Goal: Task Accomplishment & Management: Use online tool/utility

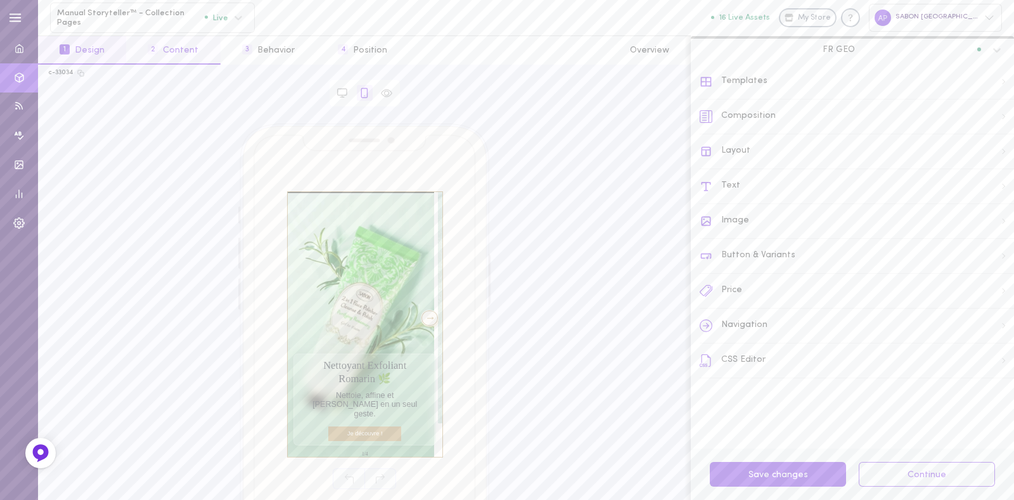
click at [181, 53] on button "2 Content" at bounding box center [173, 50] width 94 height 29
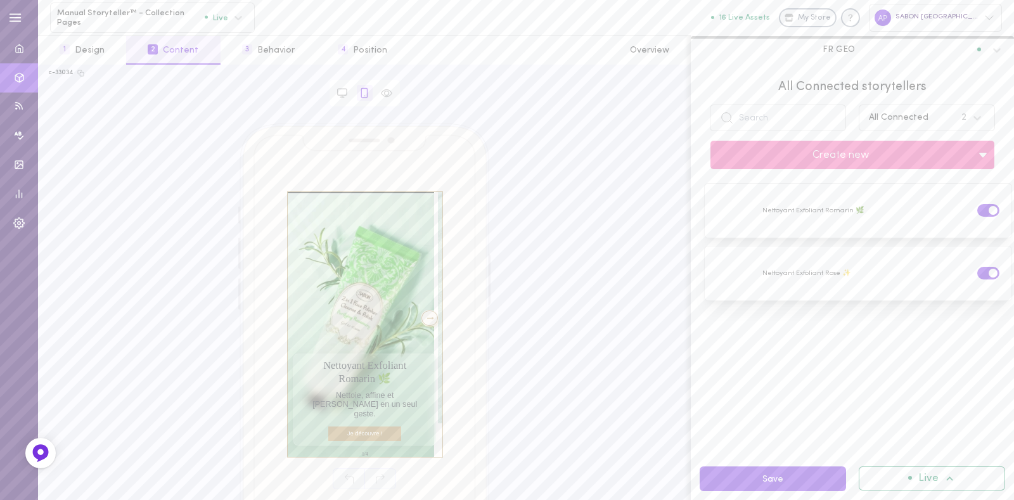
click at [880, 125] on div "All Connected 2" at bounding box center [915, 117] width 104 height 15
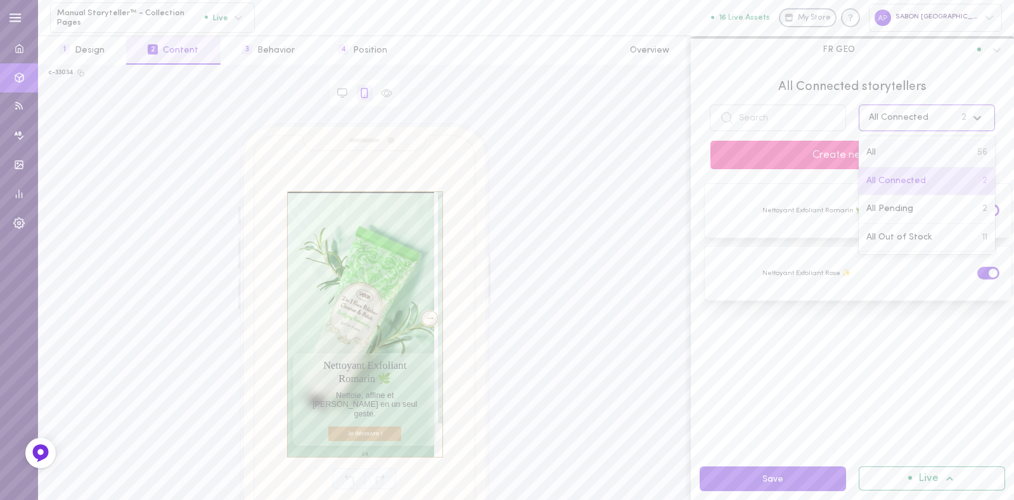
click at [884, 142] on div "All 56" at bounding box center [927, 153] width 136 height 29
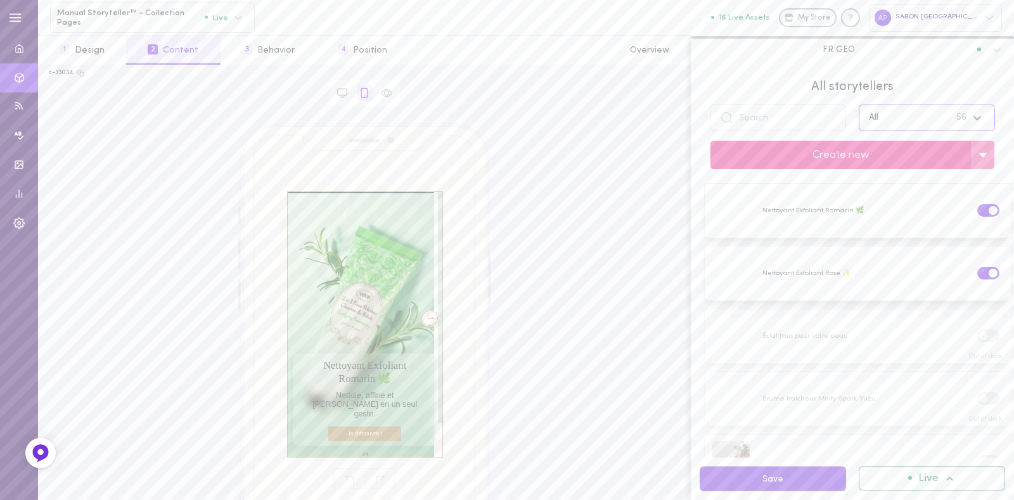
click at [859, 161] on button "Create new" at bounding box center [841, 155] width 261 height 29
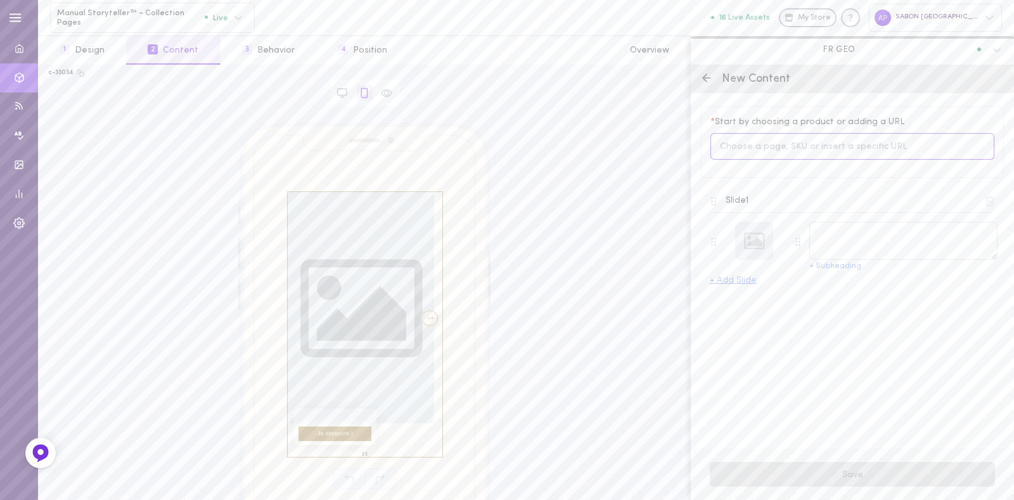
click at [820, 150] on input at bounding box center [853, 146] width 284 height 27
type input "majestic"
click at [789, 235] on span "Majestic Gala" at bounding box center [783, 233] width 64 height 14
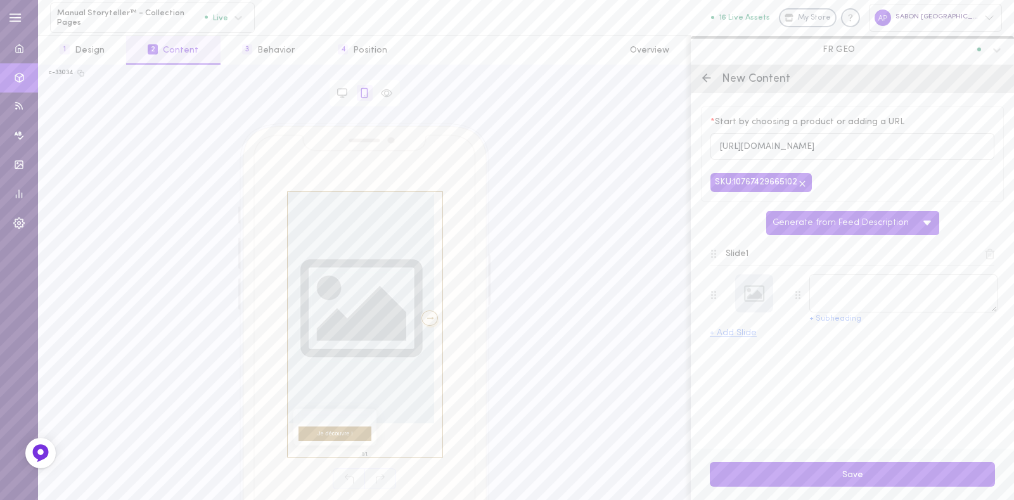
type textarea "Majestic Gala"
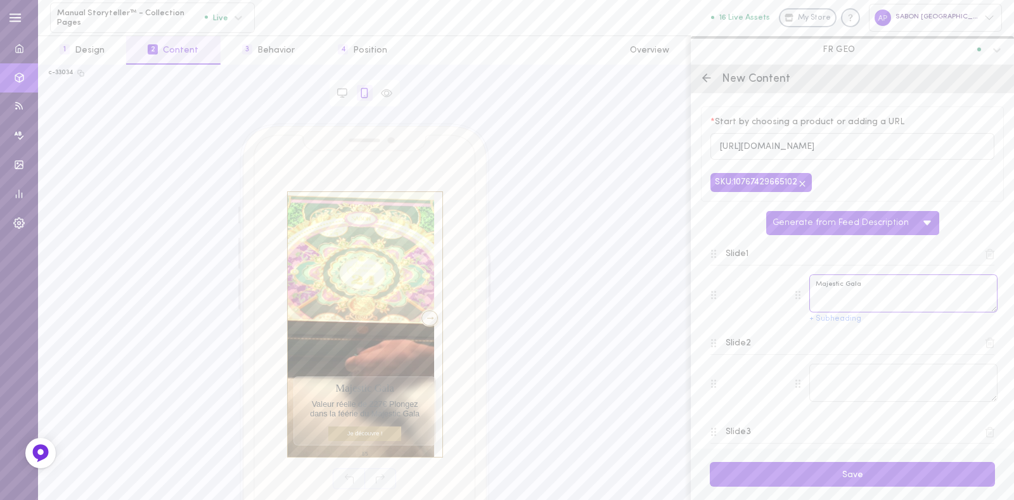
click at [886, 299] on textarea "Majestic Gala" at bounding box center [904, 293] width 188 height 38
click at [884, 299] on textarea "Majestic Gala" at bounding box center [904, 293] width 188 height 38
click at [885, 299] on textarea "Majestic Gala" at bounding box center [904, 293] width 188 height 38
click at [867, 222] on button "Generate from Feed Description" at bounding box center [841, 223] width 150 height 24
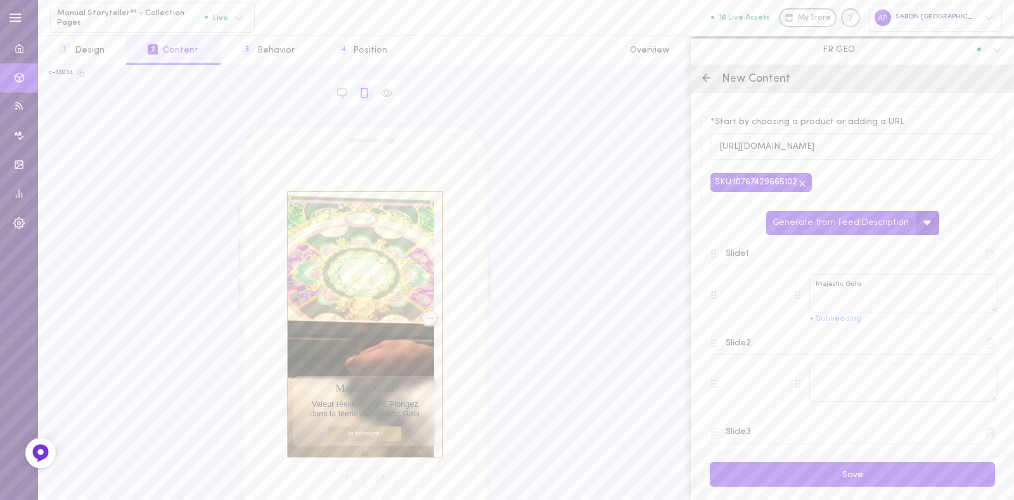
click at [916, 229] on button at bounding box center [927, 223] width 23 height 24
click at [916, 232] on button at bounding box center [927, 223] width 23 height 24
click at [879, 290] on textarea "Majestic Gala" at bounding box center [904, 293] width 188 height 38
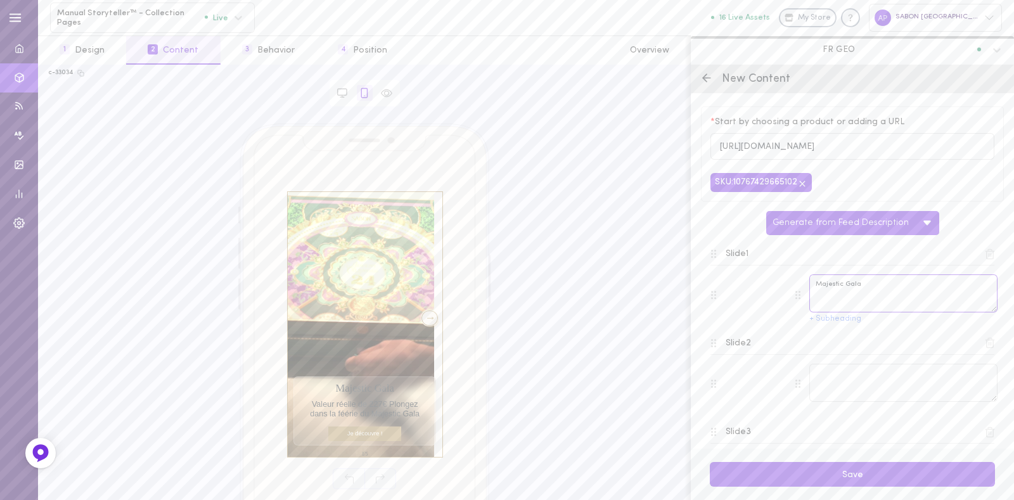
click at [879, 290] on textarea "Majestic Gala" at bounding box center [904, 293] width 188 height 38
click at [873, 243] on div "Slide 1 + Subheading" at bounding box center [852, 280] width 303 height 89
click at [922, 226] on icon at bounding box center [927, 223] width 10 height 10
click at [864, 263] on div "Generate texts with GPT" at bounding box center [856, 256] width 145 height 28
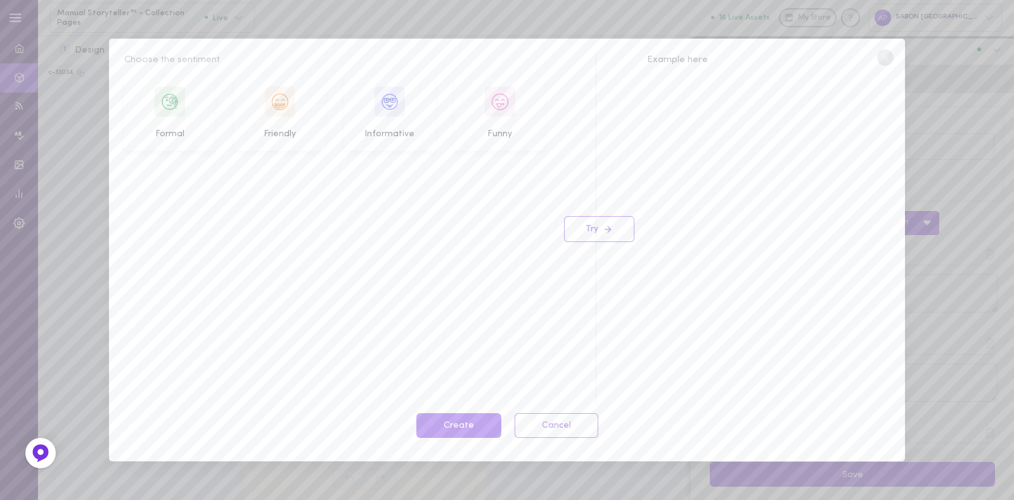
click at [281, 109] on img at bounding box center [279, 101] width 30 height 30
click at [621, 228] on button "Try" at bounding box center [599, 229] width 70 height 26
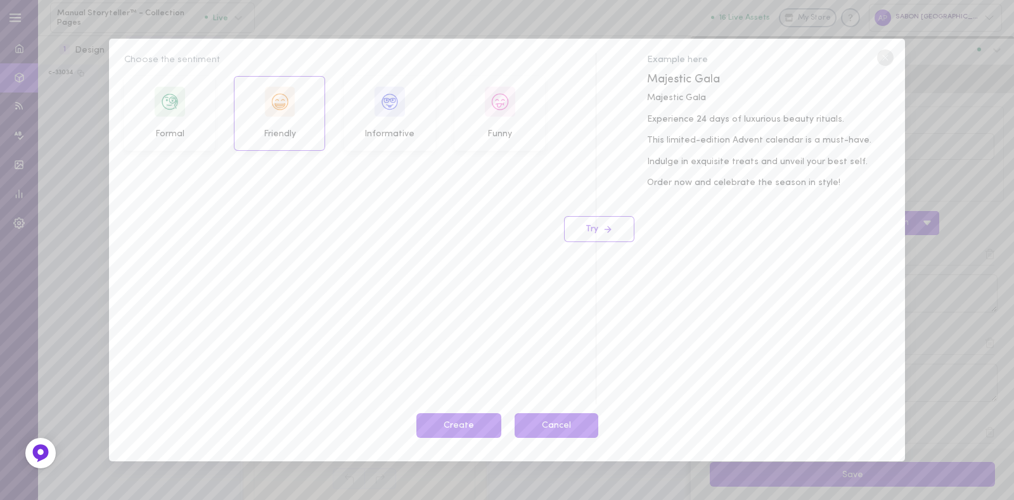
click at [557, 429] on button "Cancel" at bounding box center [557, 425] width 84 height 25
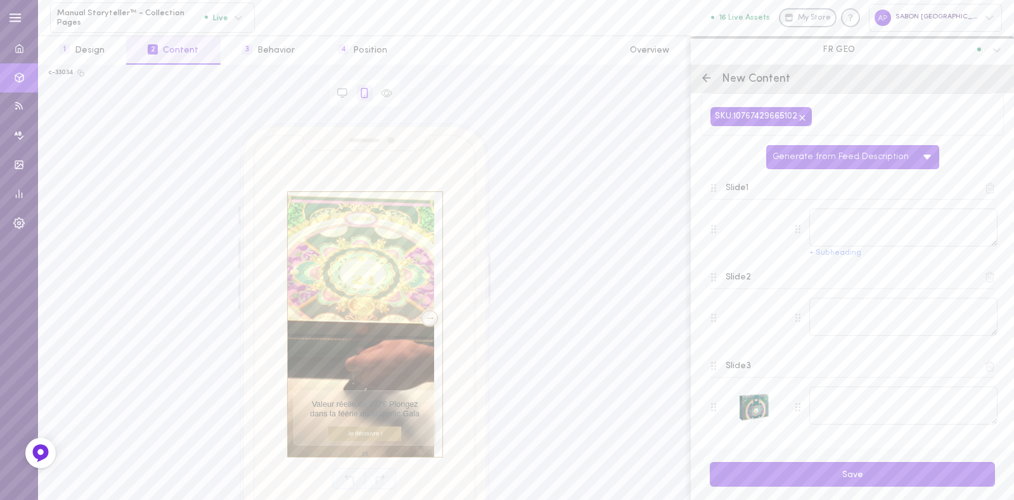
scroll to position [67, 0]
click at [987, 185] on icon at bounding box center [990, 187] width 7 height 10
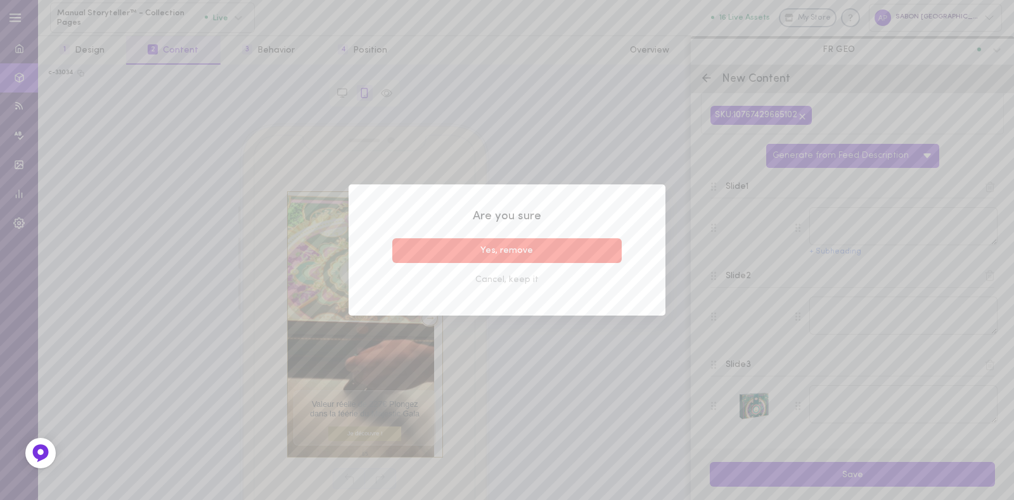
click at [580, 253] on button "Yes, remove" at bounding box center [506, 250] width 229 height 25
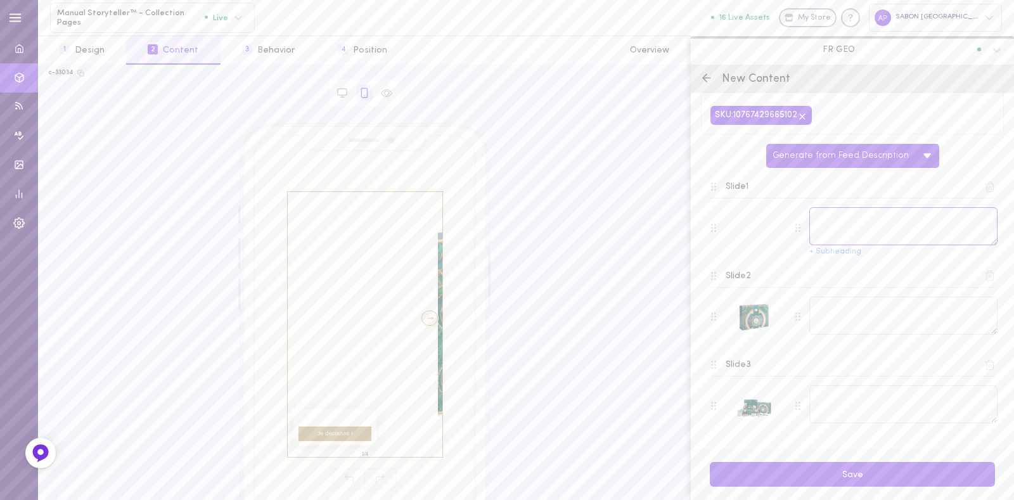
click at [852, 221] on textarea at bounding box center [904, 226] width 188 height 38
type textarea "Le Calendrier de l'Avent"
click at [843, 252] on button "+ Subheading" at bounding box center [836, 252] width 52 height 8
click at [846, 268] on textarea at bounding box center [904, 271] width 188 height 38
click at [987, 319] on icon at bounding box center [990, 321] width 7 height 10
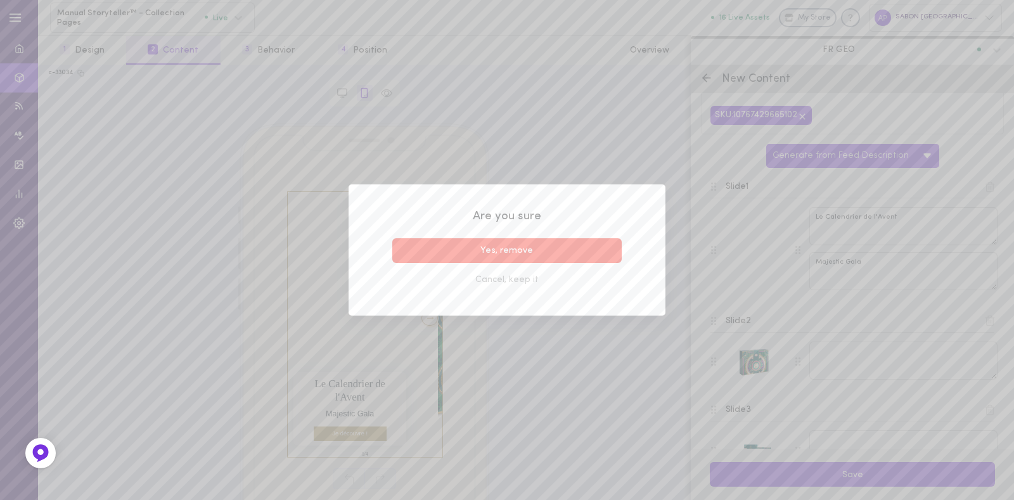
click at [592, 248] on button "Yes, remove" at bounding box center [506, 250] width 229 height 25
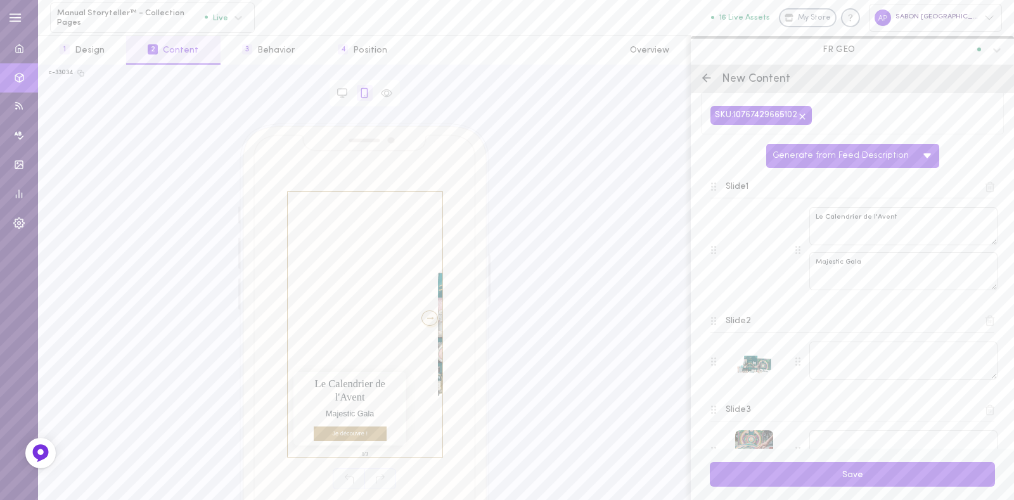
click at [981, 313] on button at bounding box center [990, 321] width 18 height 18
click at [985, 315] on icon at bounding box center [990, 320] width 11 height 11
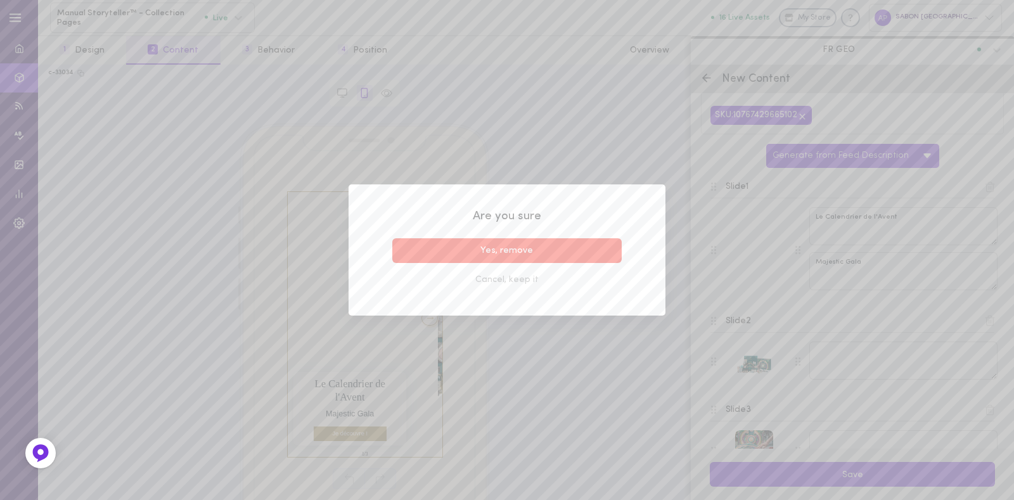
click at [595, 250] on button "Yes, remove" at bounding box center [506, 250] width 229 height 25
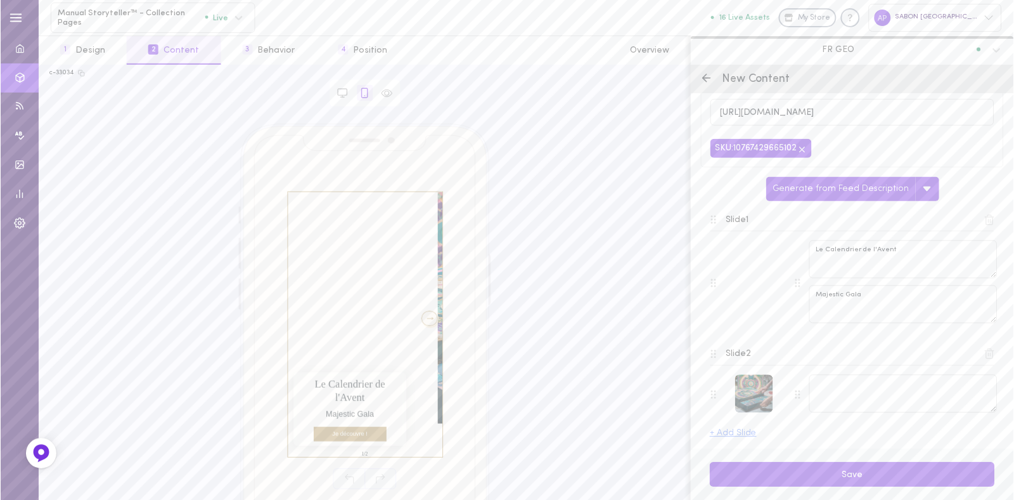
scroll to position [34, 0]
click at [867, 396] on textarea at bounding box center [904, 394] width 188 height 38
click at [896, 300] on textarea "Majestic Gala" at bounding box center [904, 304] width 188 height 38
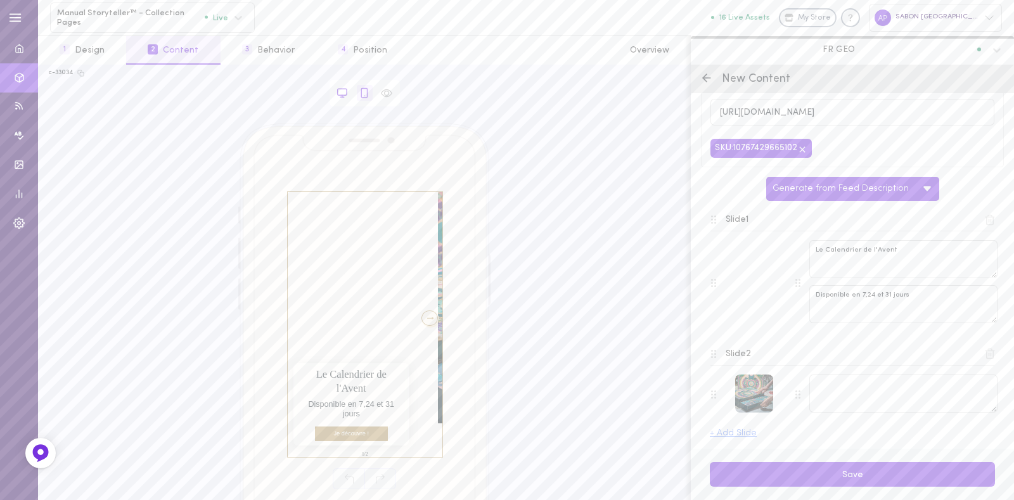
click at [342, 85] on div at bounding box center [343, 93] width 16 height 16
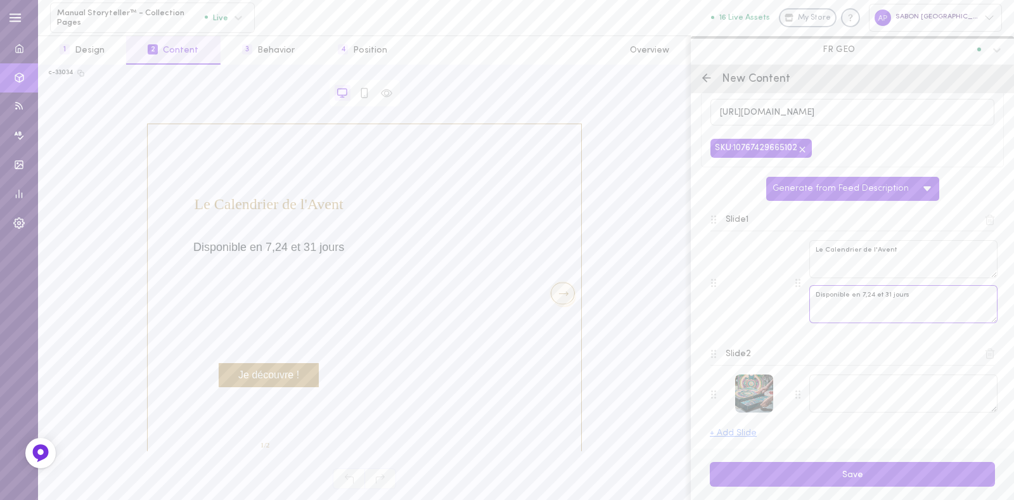
click at [920, 309] on textarea "Disponible en 7,24 et 31 jours" at bounding box center [904, 304] width 188 height 38
type textarea "Disponible en 7,24 et 31 jours !"
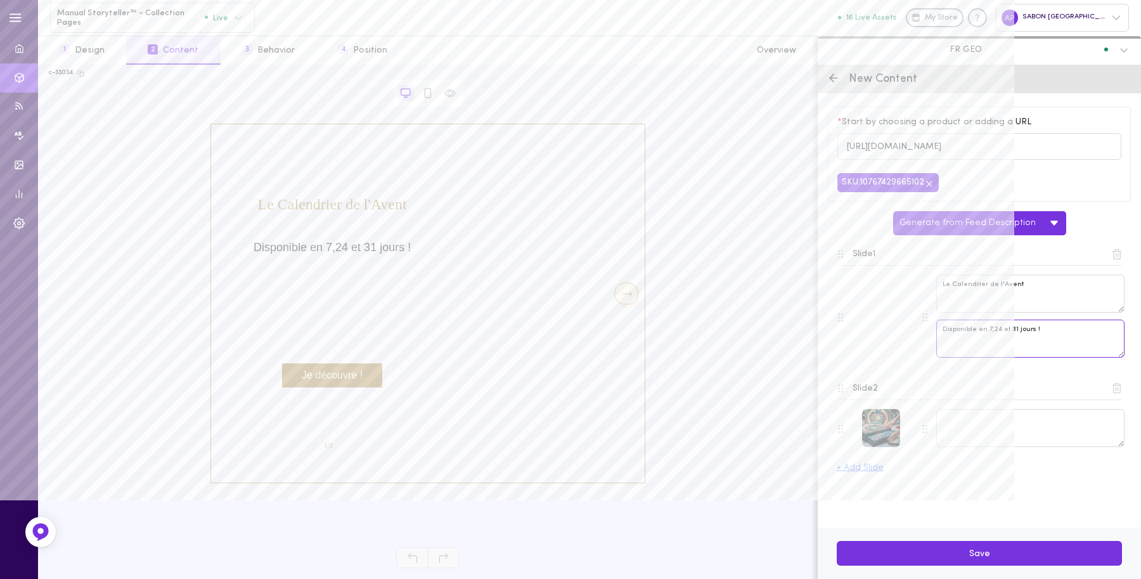
scroll to position [0, 0]
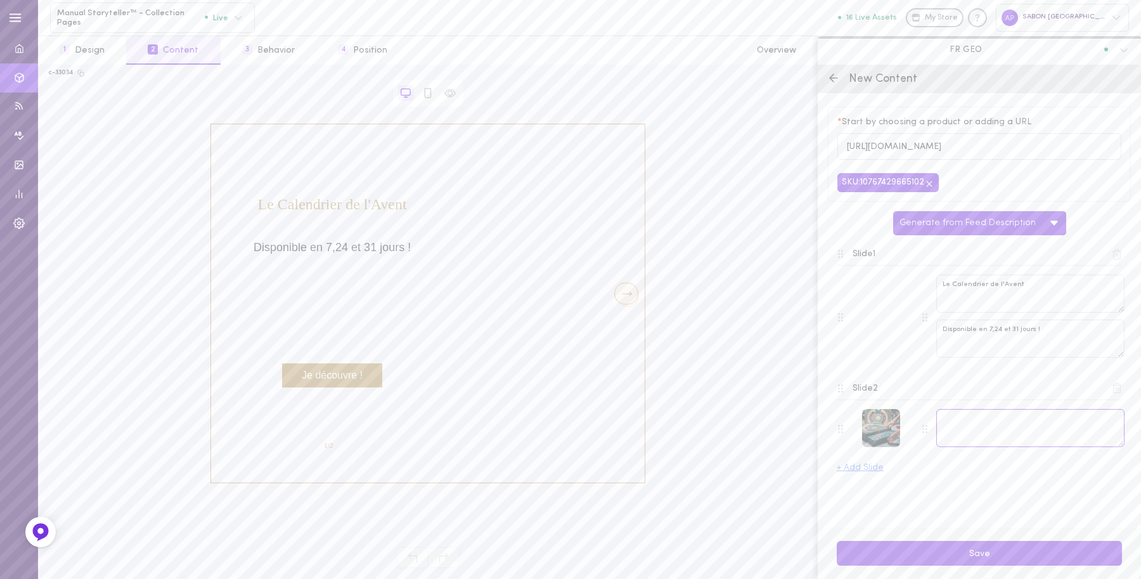
click at [990, 428] on textarea at bounding box center [1030, 428] width 188 height 38
click at [418, 89] on div at bounding box center [428, 93] width 22 height 16
click at [429, 92] on icon at bounding box center [427, 92] width 11 height 11
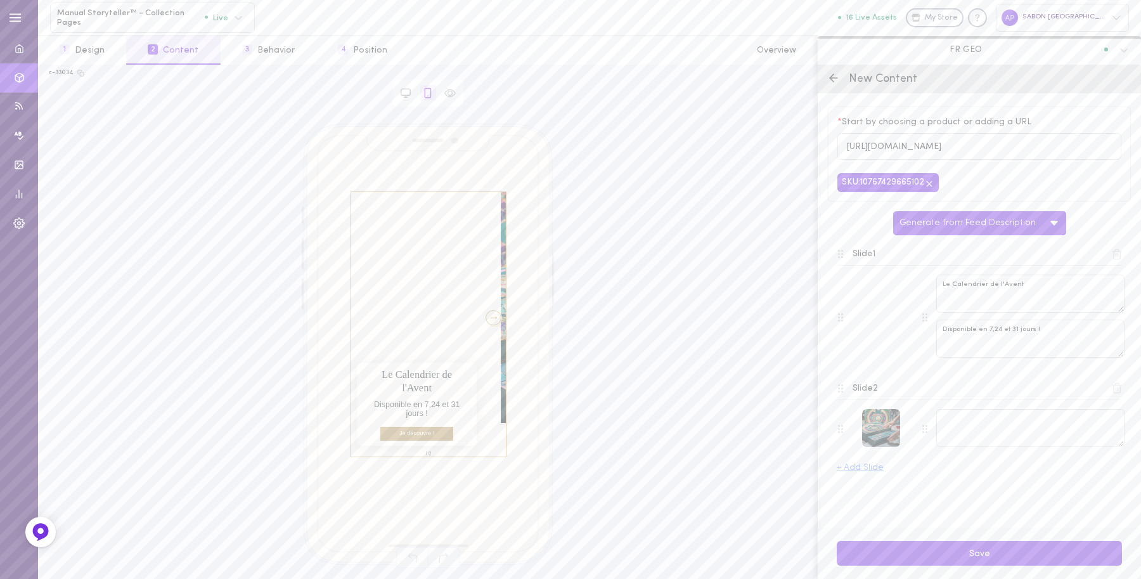
click at [486, 316] on div at bounding box center [494, 317] width 16 height 15
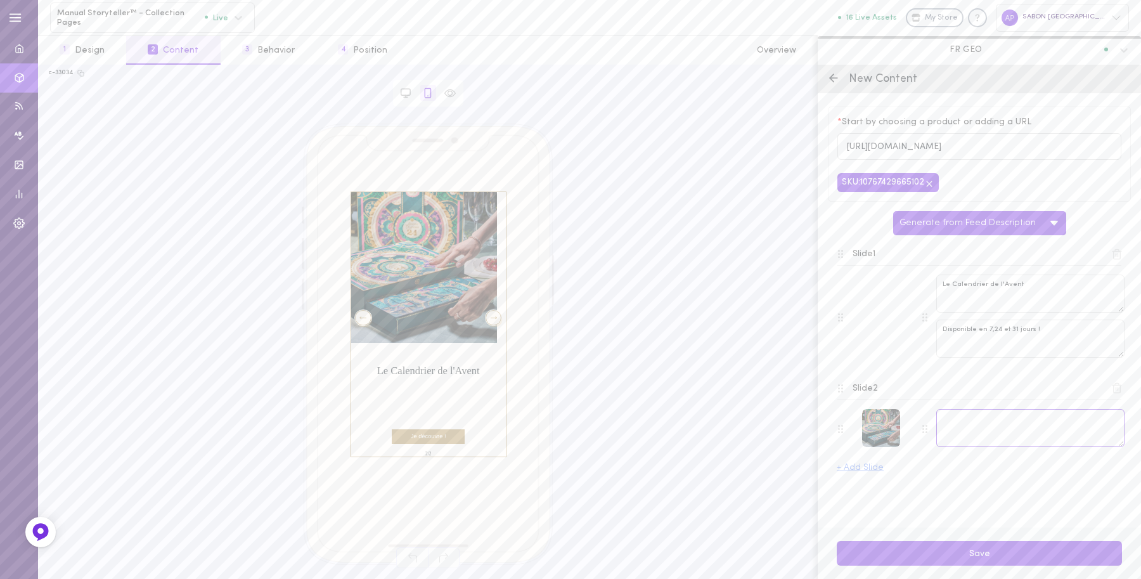
click at [965, 436] on textarea at bounding box center [1030, 428] width 188 height 38
paste textarea "Derrière chaque fenêtre, découvrez des soins pour le corps, le visage et les ch…"
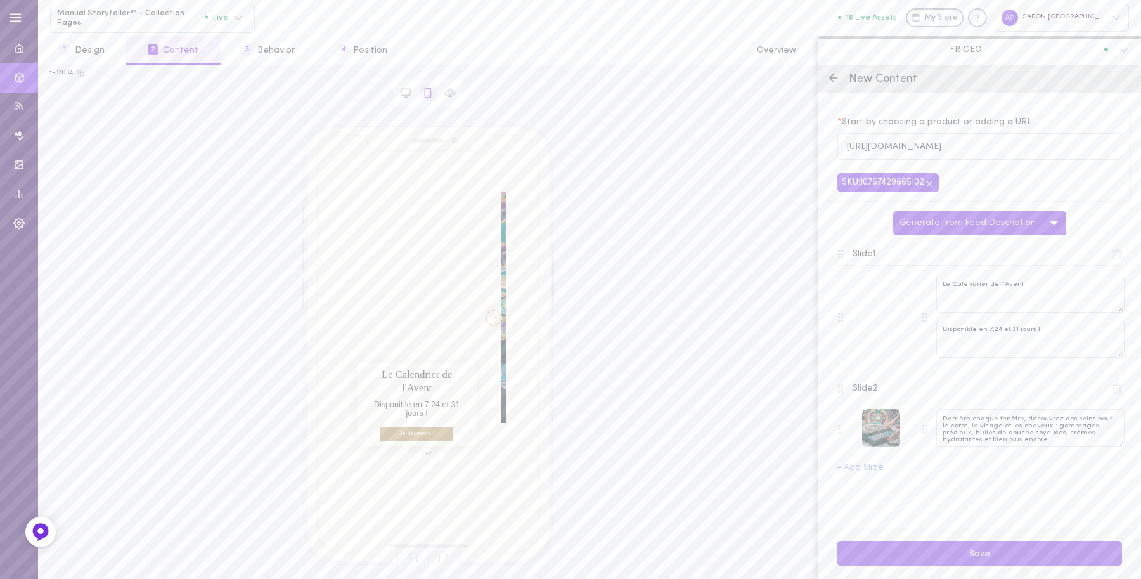
click at [486, 321] on div at bounding box center [494, 317] width 16 height 15
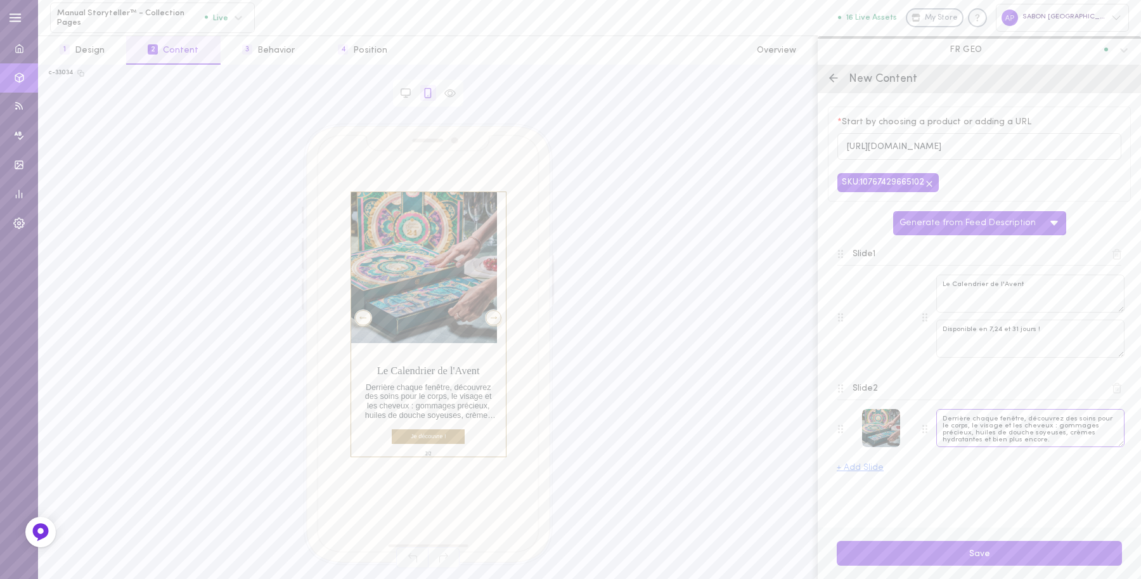
scroll to position [3, 0]
drag, startPoint x: 1064, startPoint y: 429, endPoint x: 1083, endPoint y: 448, distance: 26.5
click at [1014, 447] on textarea "Derrière chaque fenêtre, découvrez des soins pour le corps, le visage et les ch…" at bounding box center [1030, 428] width 188 height 38
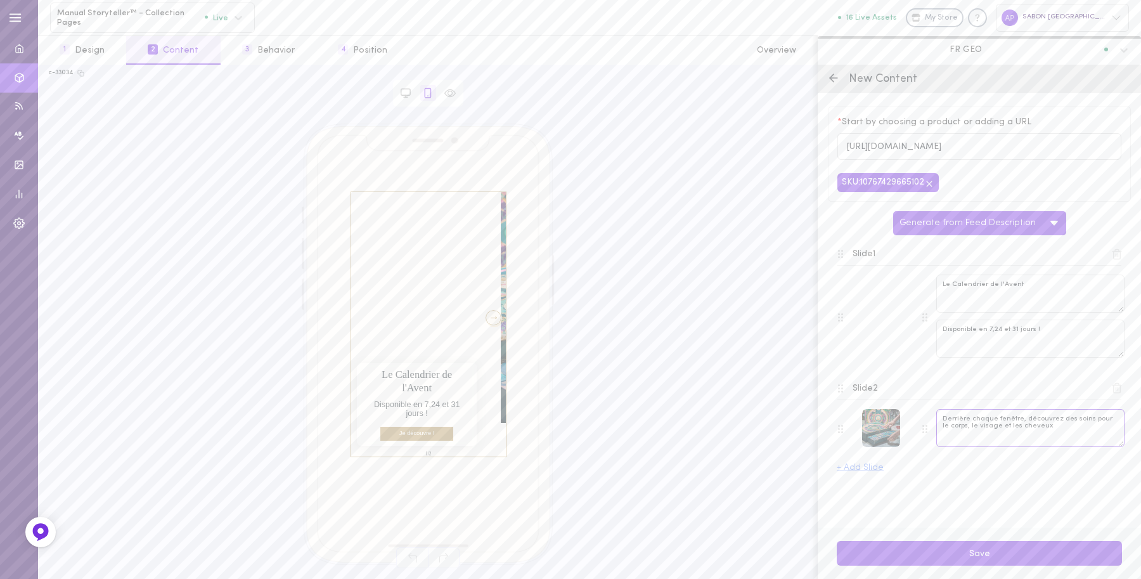
scroll to position [0, 0]
click at [486, 311] on div at bounding box center [494, 317] width 16 height 15
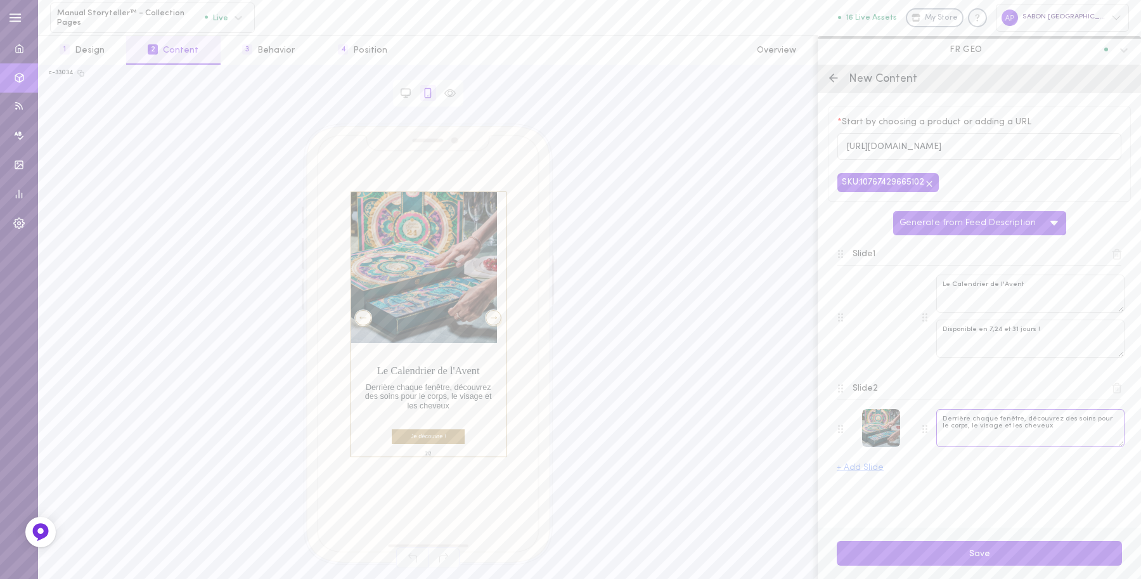
click at [1014, 430] on textarea "Derrière chaque fenêtre, découvrez des soins pour le corps, le visage et les ch…" at bounding box center [1030, 428] width 188 height 38
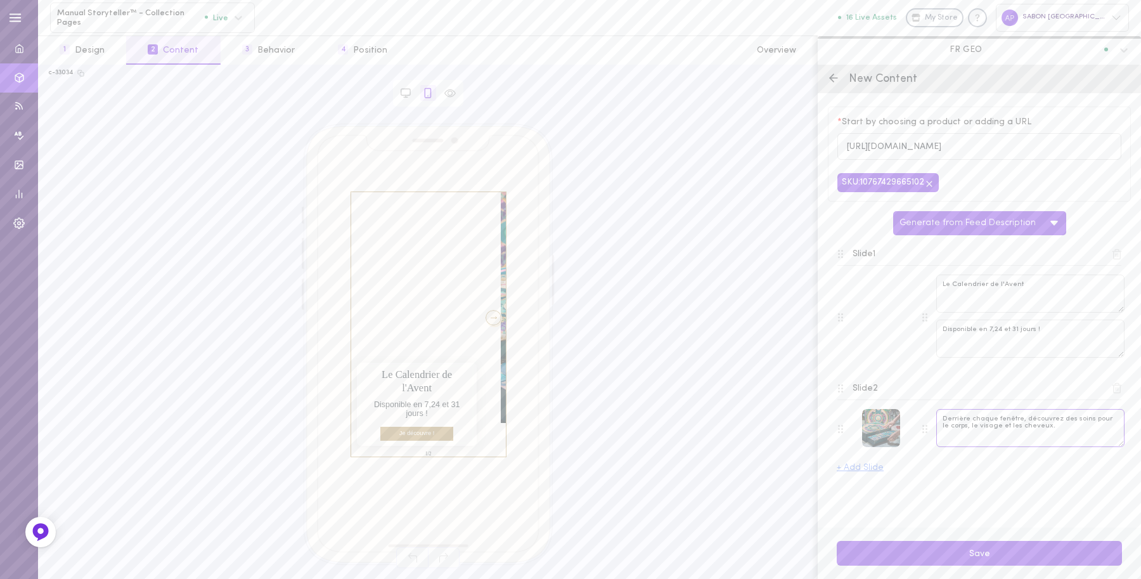
click at [1014, 420] on textarea "Derrière chaque fenêtre, découvrez des soins pour le corps, le visage et les ch…" at bounding box center [1030, 428] width 188 height 38
type textarea "Derrière chaque fenêtre, découvrez des soins précieux pour le corps, le visage …"
click at [486, 316] on div at bounding box center [494, 317] width 16 height 15
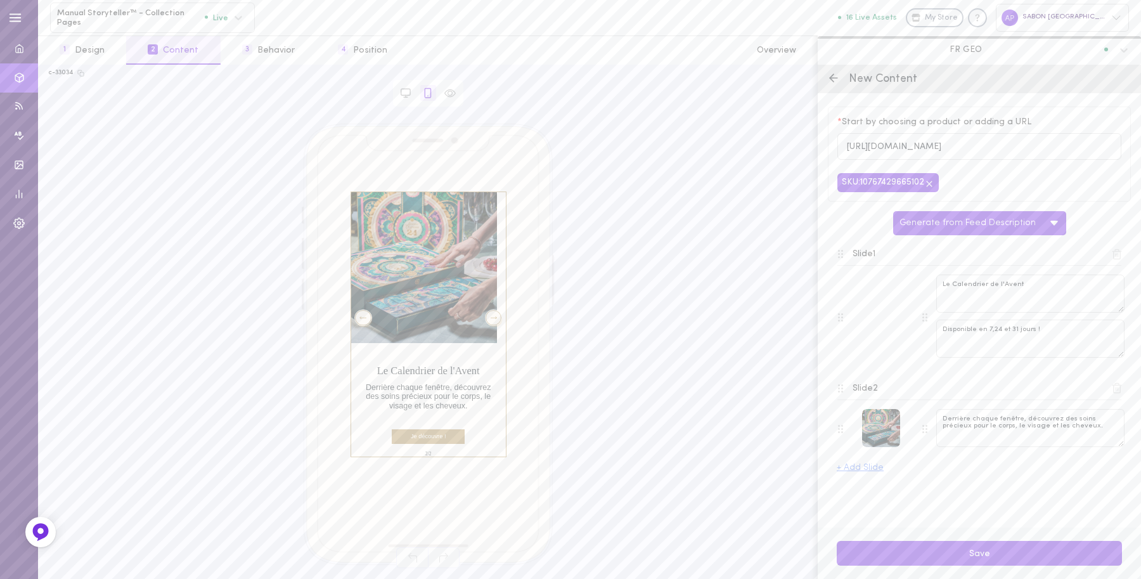
click at [874, 467] on button "+ Add Slide" at bounding box center [860, 467] width 47 height 9
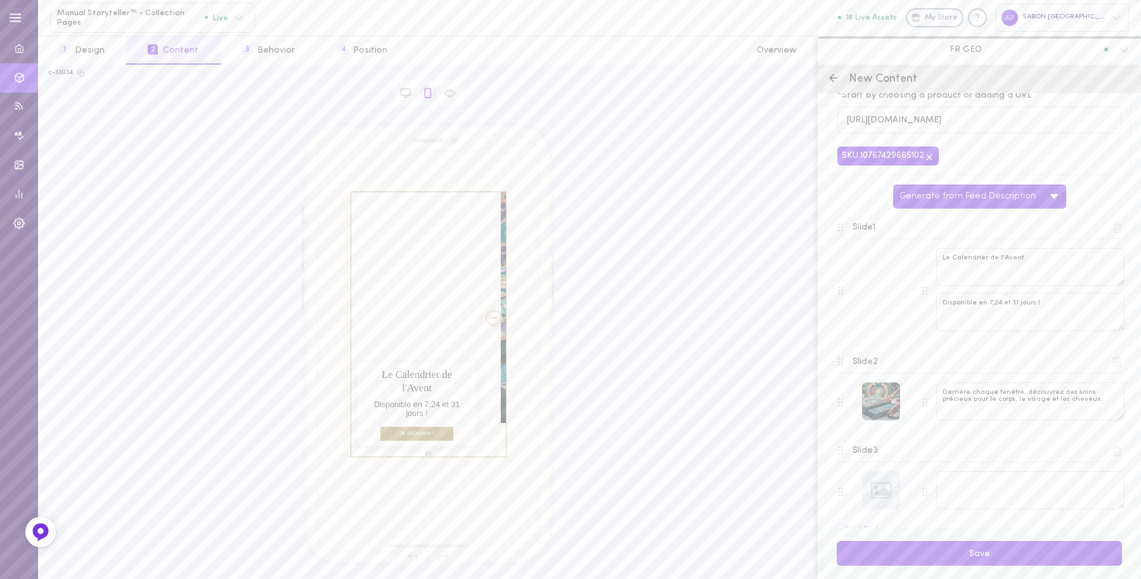
scroll to position [49, 0]
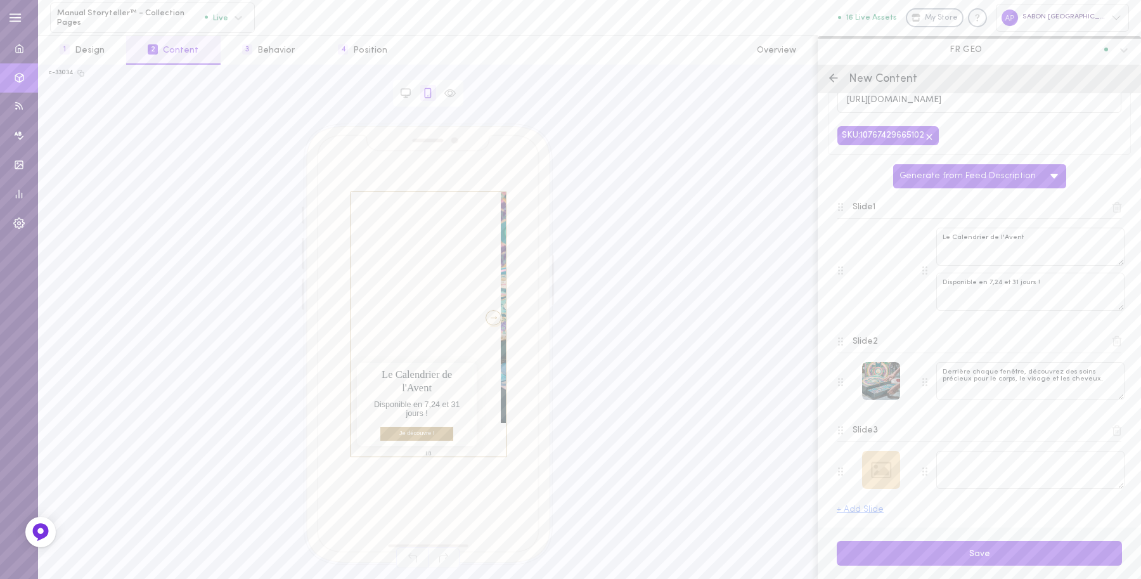
click at [888, 476] on div at bounding box center [881, 470] width 38 height 38
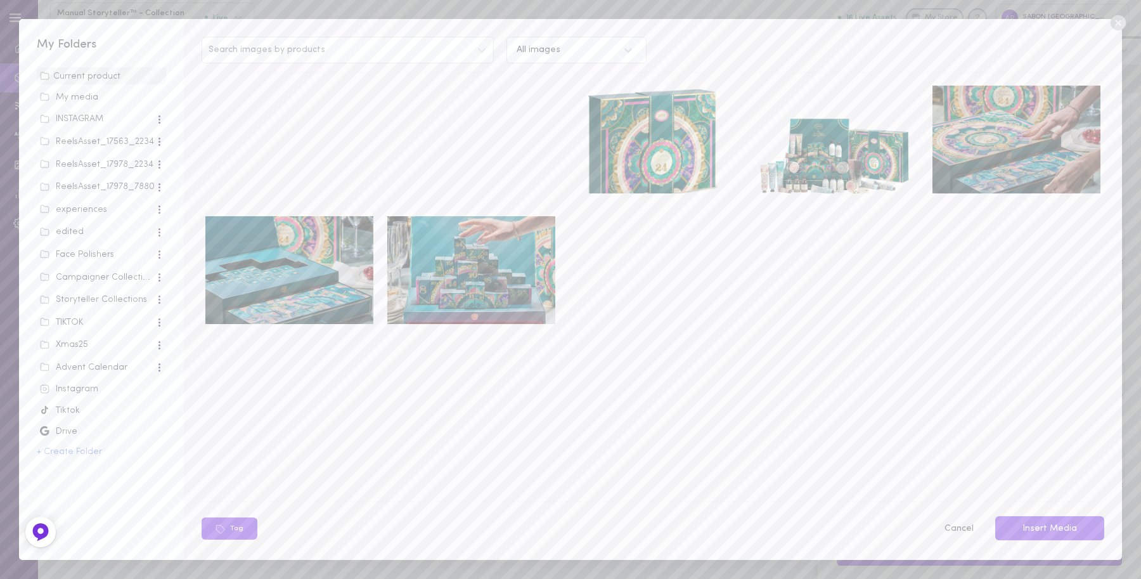
click at [483, 293] on img at bounding box center [471, 270] width 168 height 108
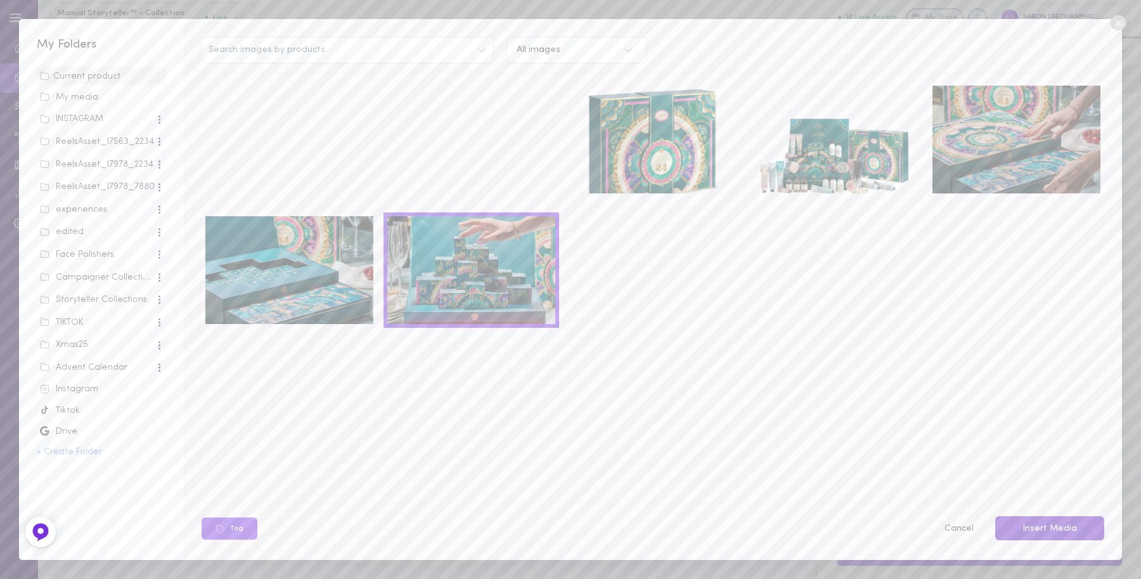
click at [1014, 500] on button "Insert Media" at bounding box center [1049, 528] width 109 height 25
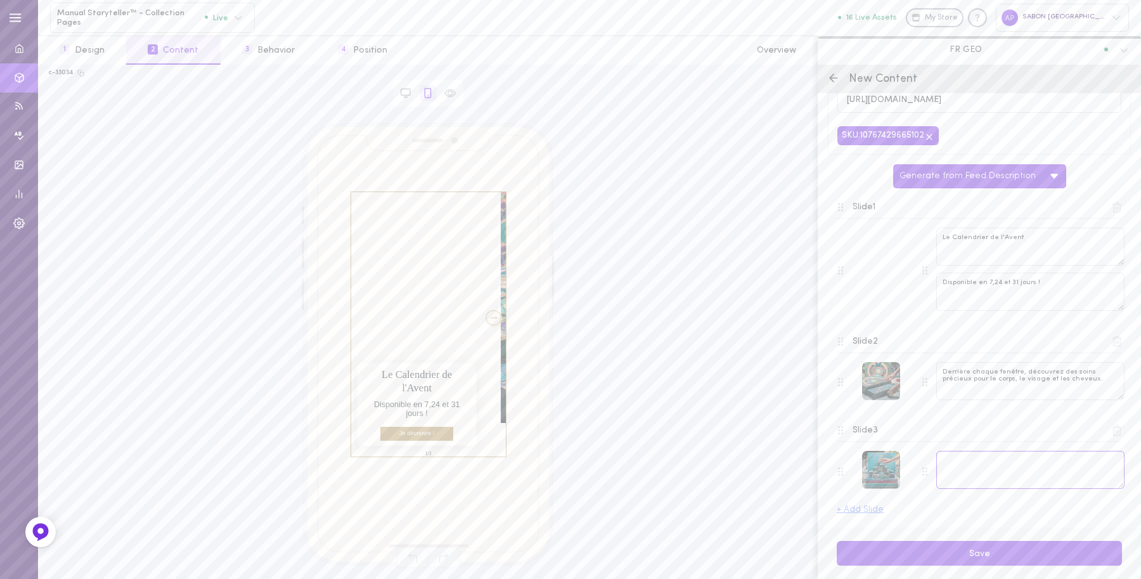
click at [964, 477] on textarea at bounding box center [1030, 470] width 188 height 38
paste textarea "Inspiré de la splendeur d’un banquet royal de [DATE], ce coffret réunit luxe, é…"
drag, startPoint x: 1107, startPoint y: 479, endPoint x: 1099, endPoint y: 474, distance: 10.0
click at [1014, 474] on textarea "Inspiré de la splendeur d’un banquet royal de [DATE], ce coffret réunit luxe, é…" at bounding box center [1030, 470] width 188 height 32
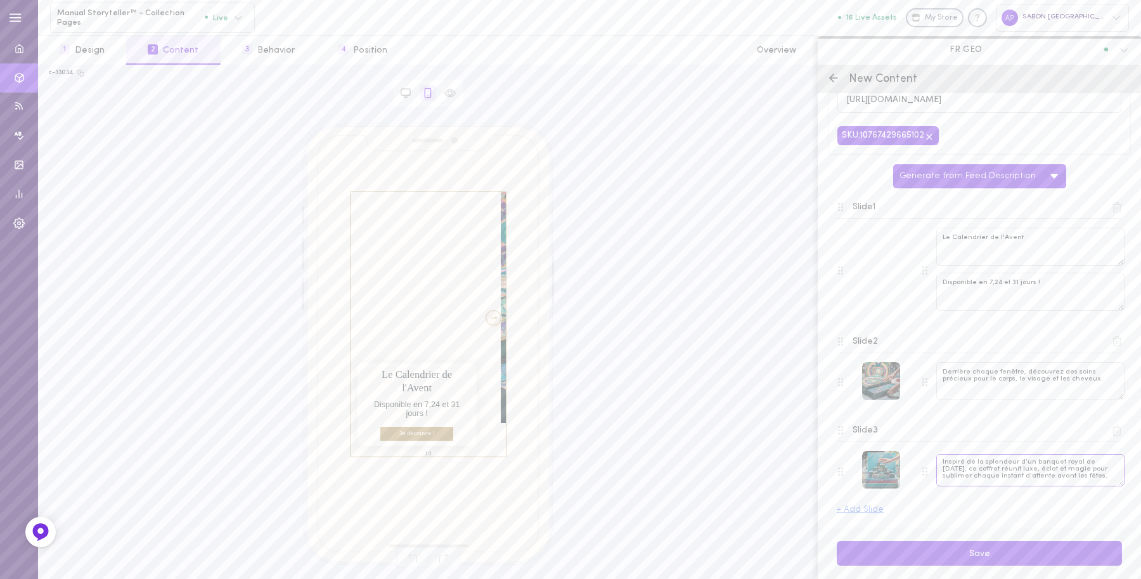
click at [1014, 486] on textarea "Inspiré de la splendeur d’un banquet royal de [DATE], ce coffret réunit luxe, é…" at bounding box center [1030, 470] width 188 height 32
click at [1014, 488] on div "Inspiré de la splendeur d’un banquet royal de [DATE], ce coffret réunit luxe, é…" at bounding box center [1030, 471] width 188 height 35
drag, startPoint x: 1033, startPoint y: 485, endPoint x: 1094, endPoint y: 484, distance: 60.9
click at [1014, 486] on textarea "Inspiré de la splendeur d’un banquet royal de [DATE], ce coffret réunit luxe, é…" at bounding box center [1030, 470] width 188 height 32
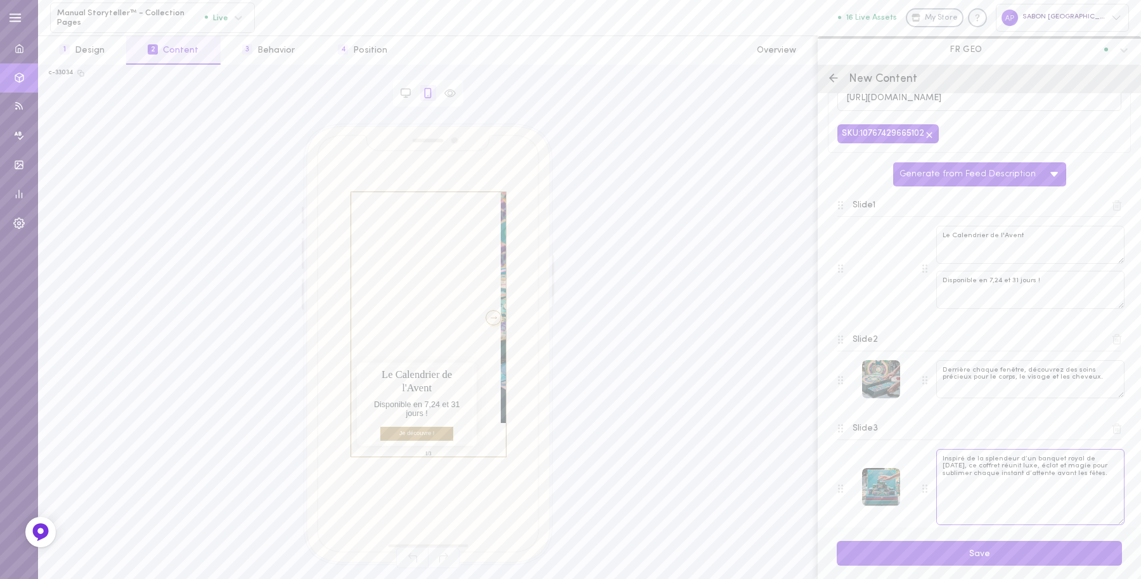
drag, startPoint x: 1105, startPoint y: 484, endPoint x: 1107, endPoint y: 527, distance: 43.8
click at [1014, 500] on textarea "Inspiré de la splendeur d’un banquet royal de [DATE], ce coffret réunit luxe, é…" at bounding box center [1030, 487] width 188 height 76
drag, startPoint x: 1080, startPoint y: 472, endPoint x: 1106, endPoint y: 482, distance: 28.3
click at [1014, 482] on textarea "Inspiré de la splendeur d’un banquet royal de [DATE], ce coffret réunit luxe, é…" at bounding box center [1030, 487] width 188 height 76
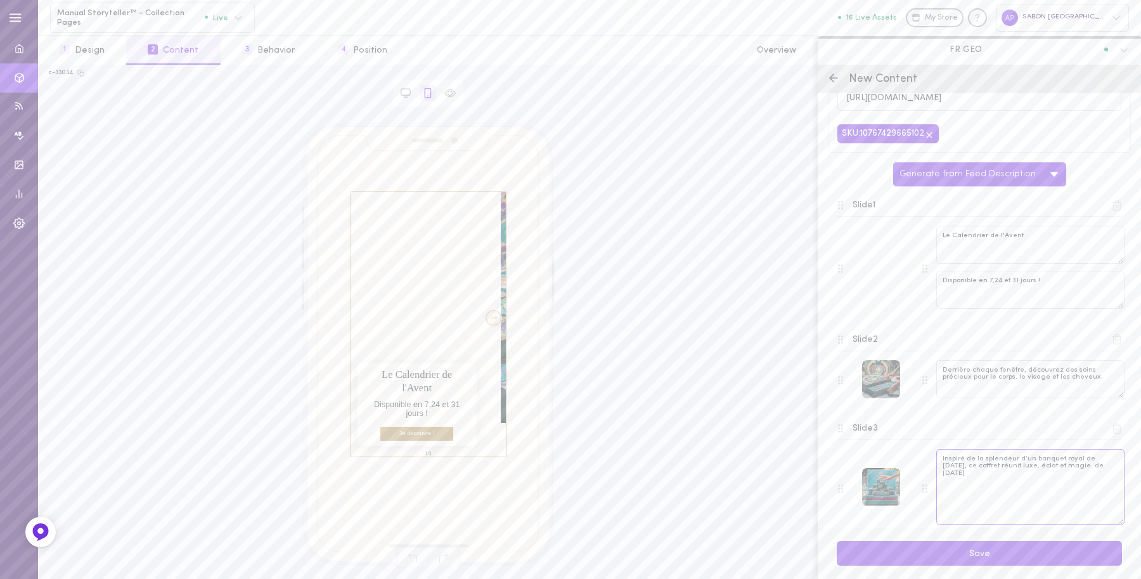
click at [960, 470] on textarea "Inspiré de la splendeur d’un banquet royal de [DATE], ce coffret réunit luxe, é…" at bounding box center [1030, 487] width 188 height 76
click at [1014, 474] on textarea "Inspiré de la splendeur d’un banquet royal, ce coffret réunit luxe, éclat et ma…" at bounding box center [1030, 487] width 188 height 76
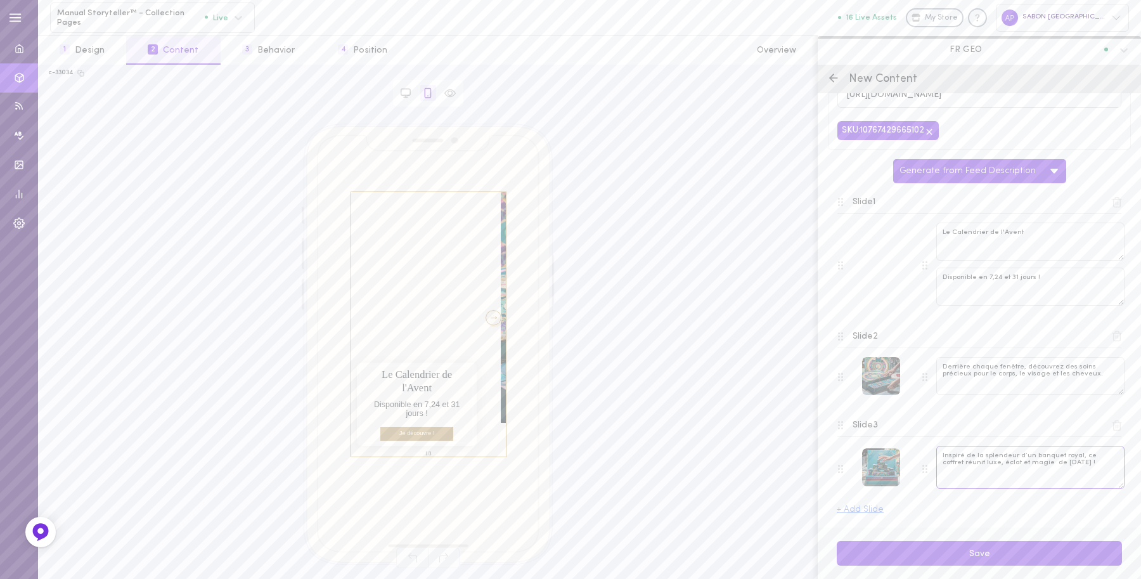
drag, startPoint x: 1109, startPoint y: 487, endPoint x: 1101, endPoint y: 455, distance: 33.4
click at [1014, 455] on textarea "Inspiré de la splendeur d’un banquet royal, ce coffret réunit luxe, éclat et ma…" at bounding box center [1030, 467] width 188 height 43
type textarea "Inspiré de la splendeur d’un banquet royal, ce coffret réunit luxe, éclat et ma…"
click at [1014, 500] on button "Save" at bounding box center [979, 553] width 285 height 25
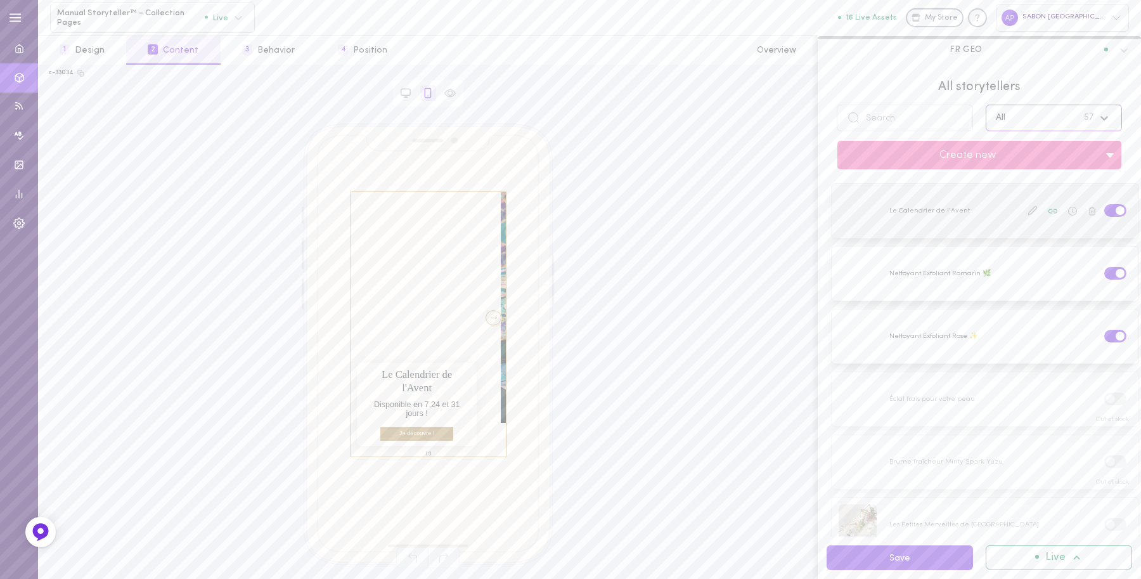
click at [1014, 210] on icon at bounding box center [1072, 211] width 9 height 9
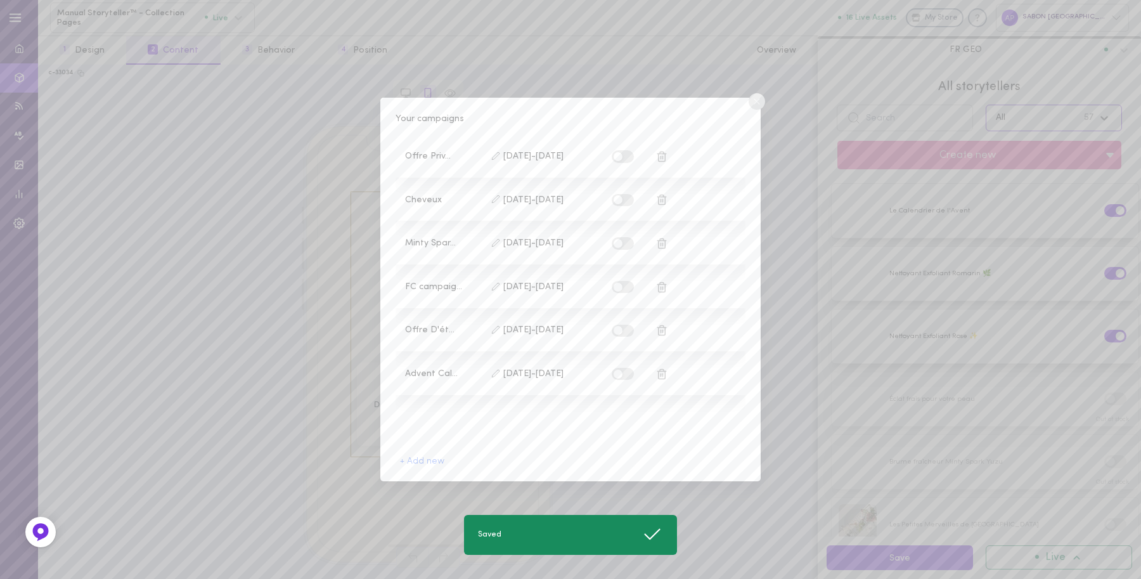
click at [610, 371] on div "[DATE] - [DATE]" at bounding box center [550, 374] width 124 height 14
click at [628, 378] on label at bounding box center [623, 374] width 22 height 12
click at [0, 0] on input "checkbox" at bounding box center [0, 0] width 0 height 0
click at [758, 96] on circle at bounding box center [757, 101] width 16 height 16
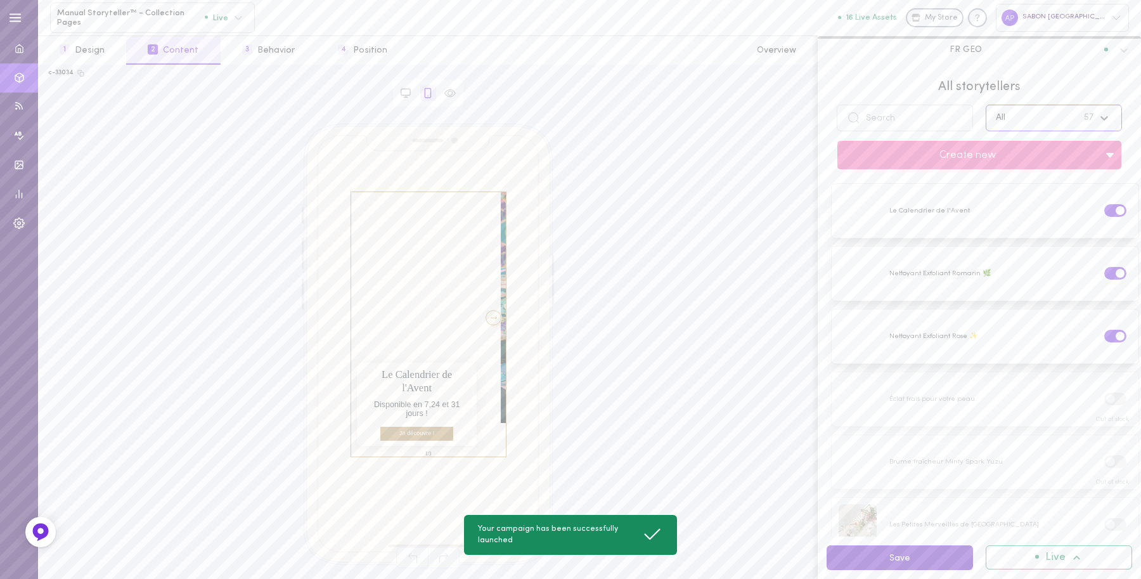
click at [901, 500] on button "Save" at bounding box center [900, 557] width 146 height 25
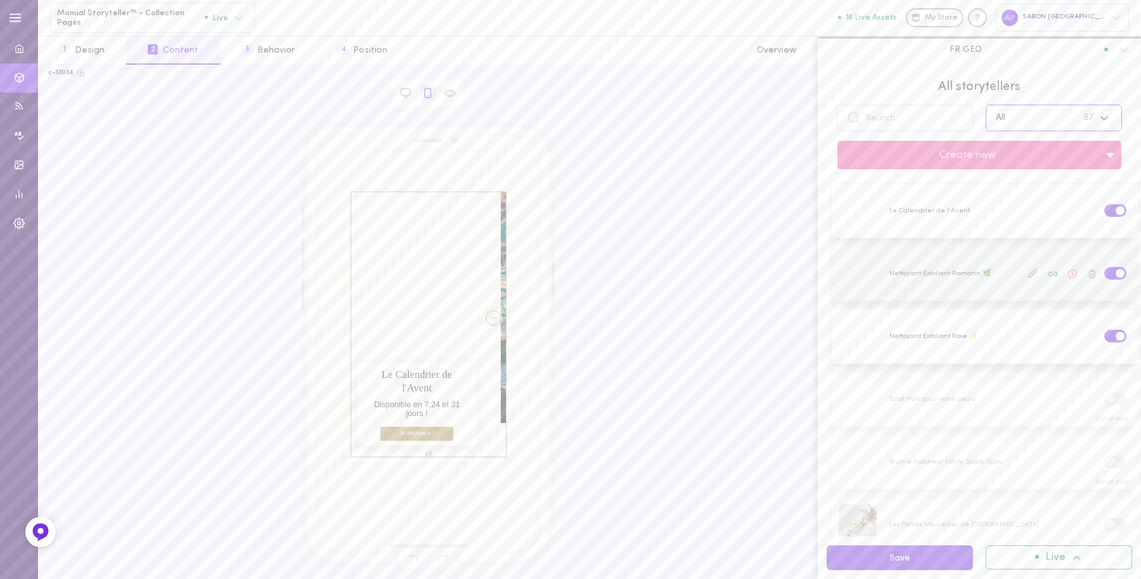
click at [1014, 274] on icon at bounding box center [1072, 273] width 9 height 9
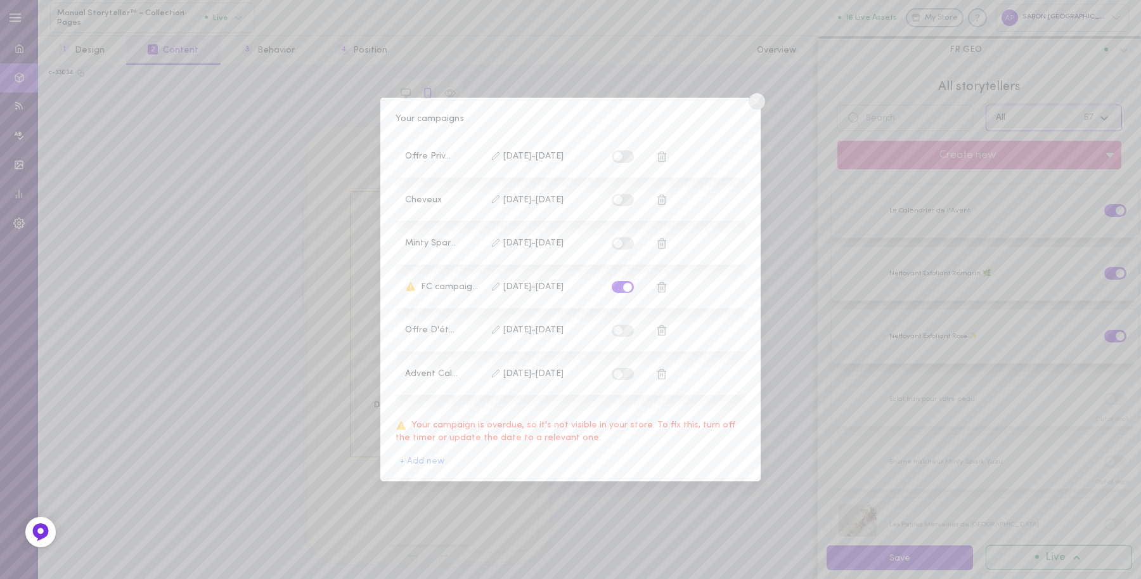
click at [657, 290] on icon at bounding box center [661, 286] width 11 height 11
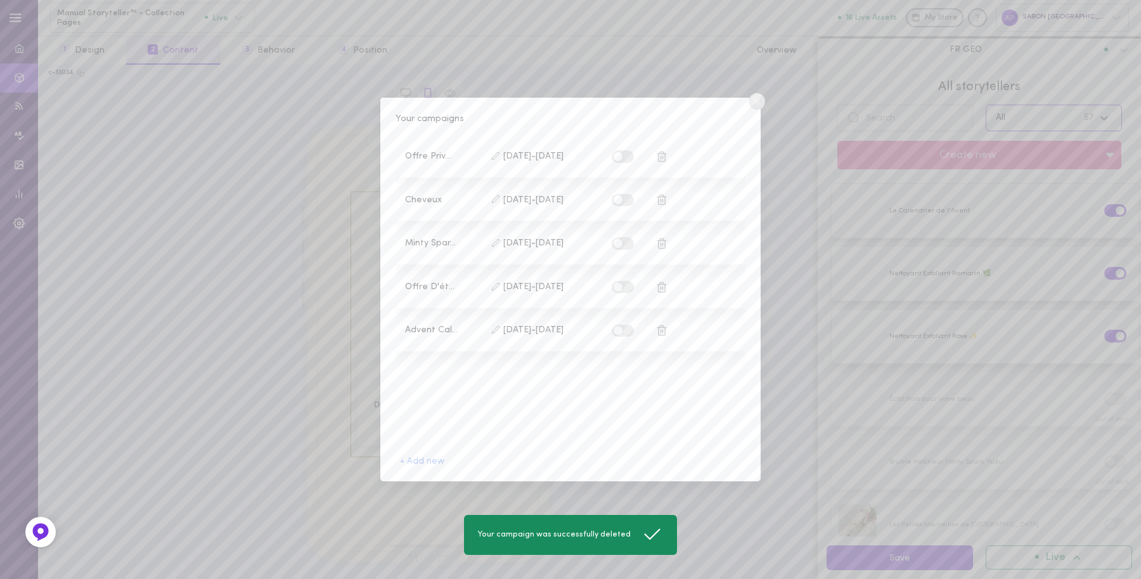
click at [755, 103] on line at bounding box center [756, 101] width 5 height 5
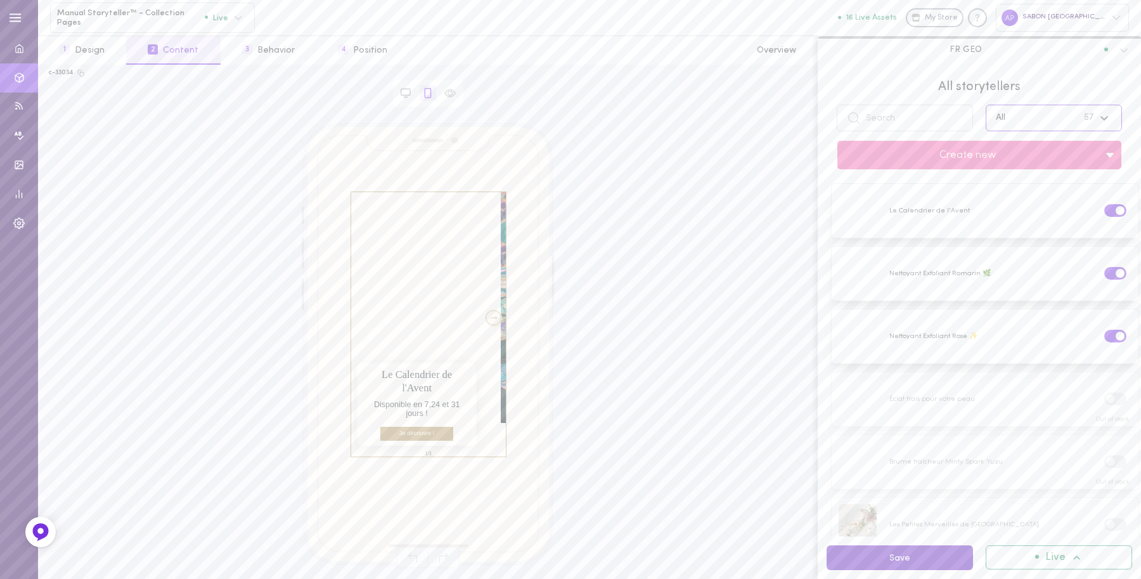
click at [885, 500] on button "Save" at bounding box center [900, 557] width 146 height 25
click at [1014, 211] on icon at bounding box center [1033, 210] width 10 height 10
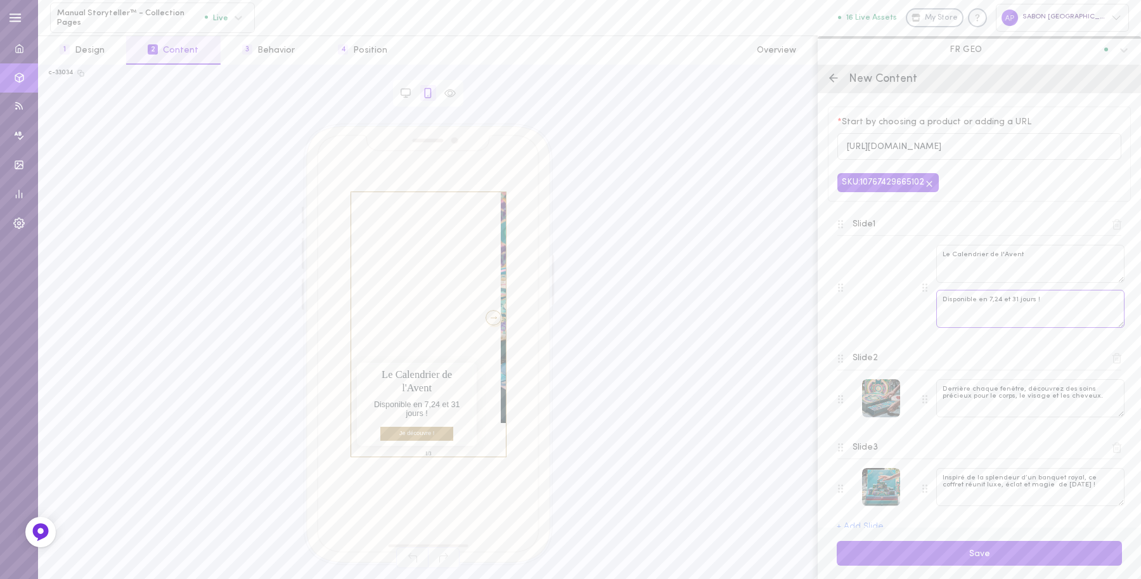
click at [993, 303] on textarea "Disponible en 7,24 et 31 jours !" at bounding box center [1030, 309] width 188 height 38
type textarea "Disponible en 24 et 31 jours !"
click at [1014, 500] on button "Save" at bounding box center [979, 553] width 285 height 25
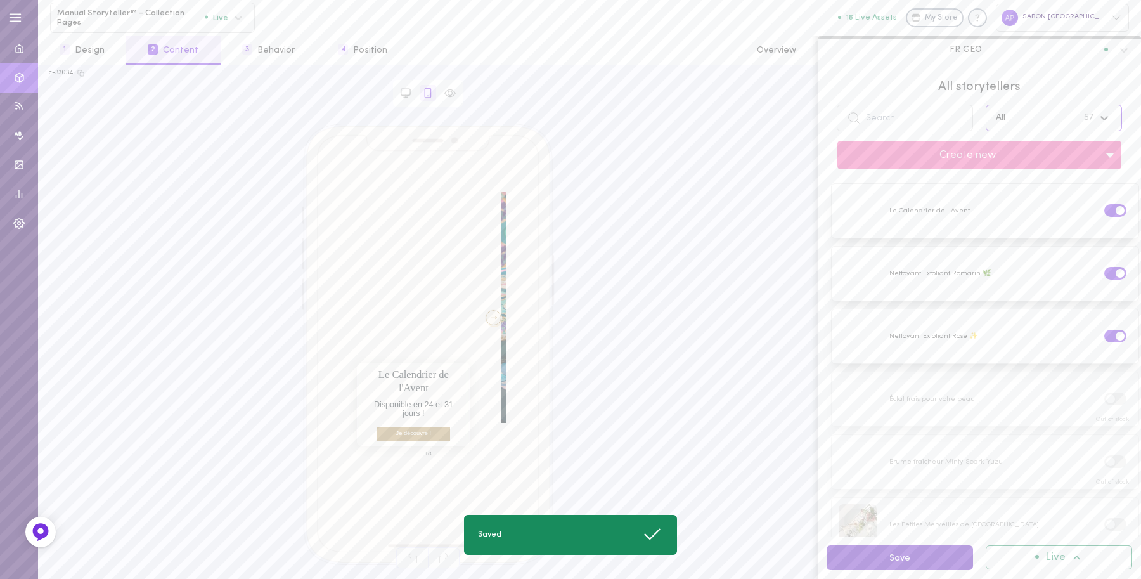
click at [894, 500] on button "Save" at bounding box center [900, 557] width 146 height 25
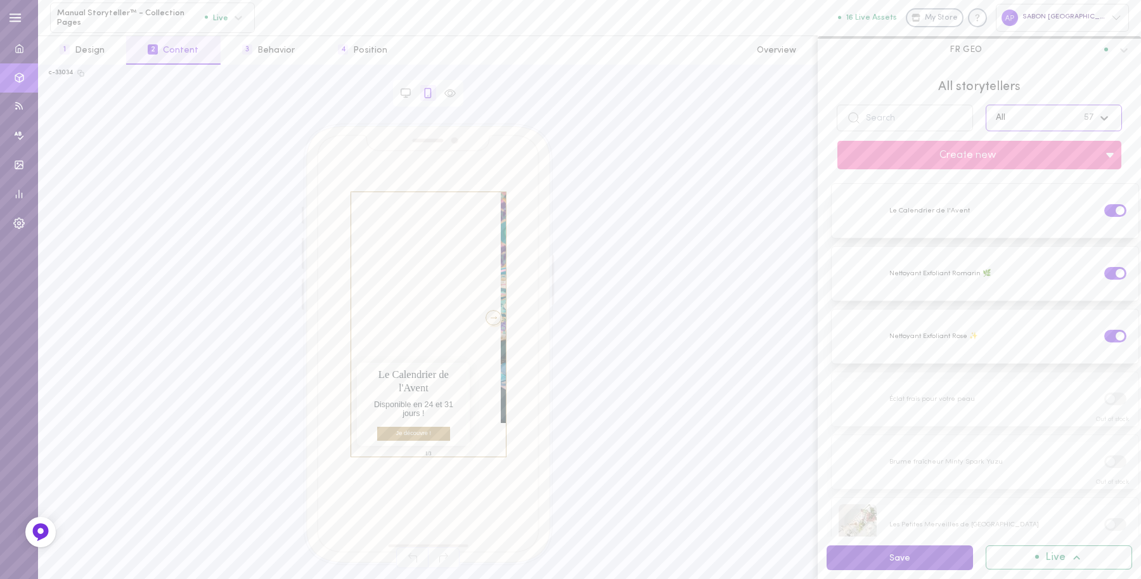
click at [844, 500] on button "Save" at bounding box center [900, 557] width 146 height 25
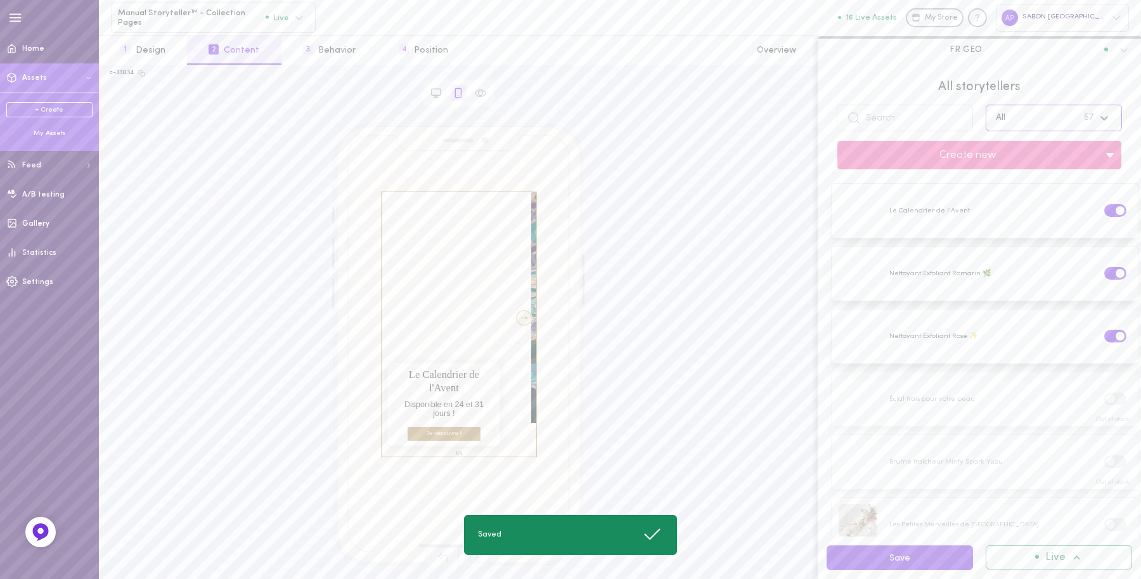
click at [45, 131] on div "My Assets" at bounding box center [49, 134] width 86 height 10
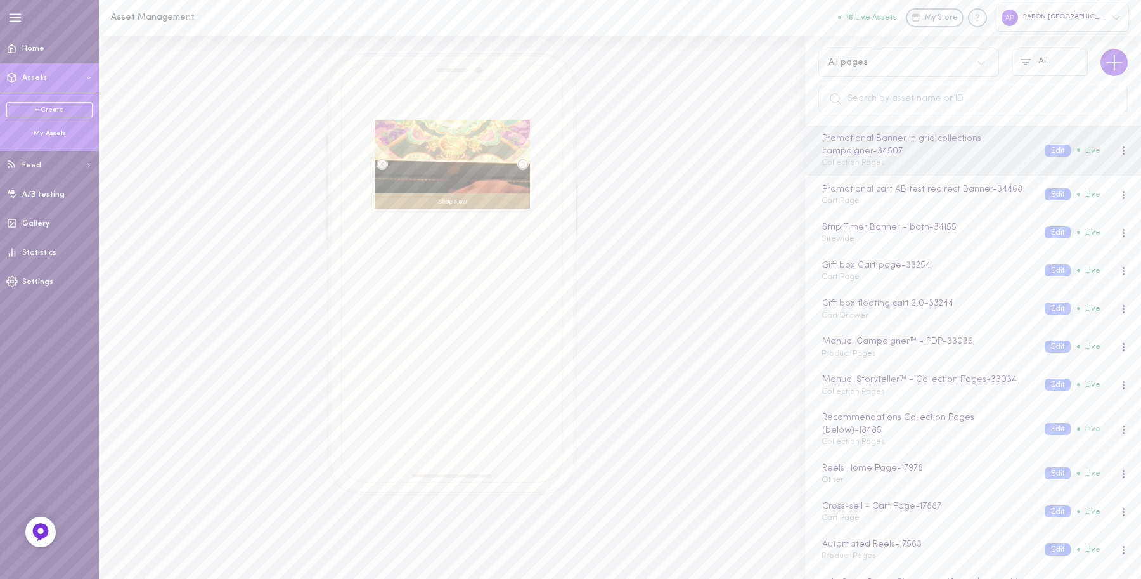
click at [914, 70] on div "All pages" at bounding box center [908, 63] width 181 height 28
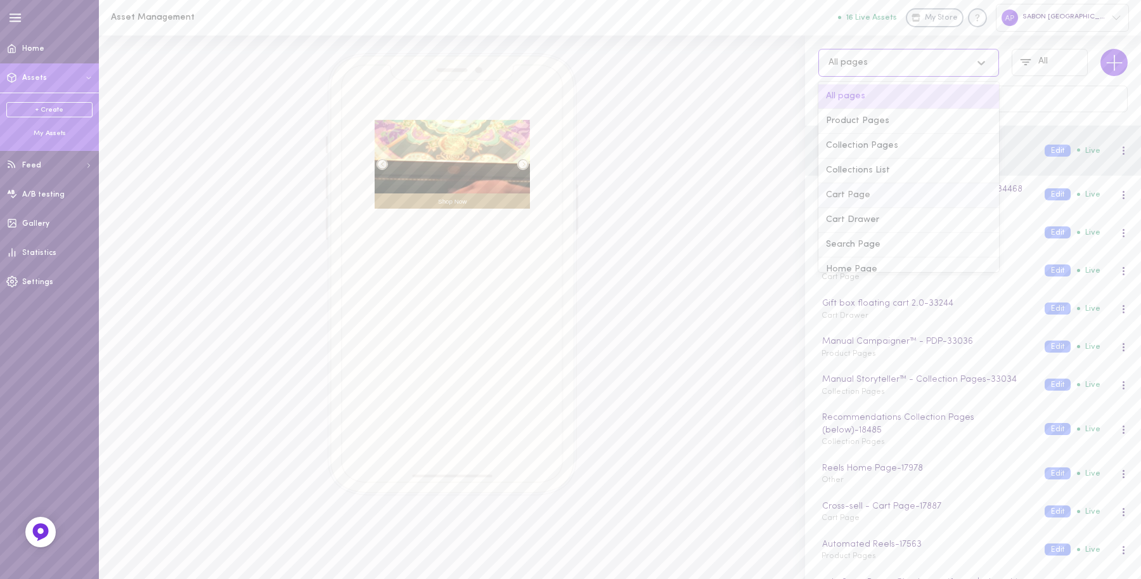
click at [869, 195] on div "Cart Page" at bounding box center [908, 195] width 181 height 25
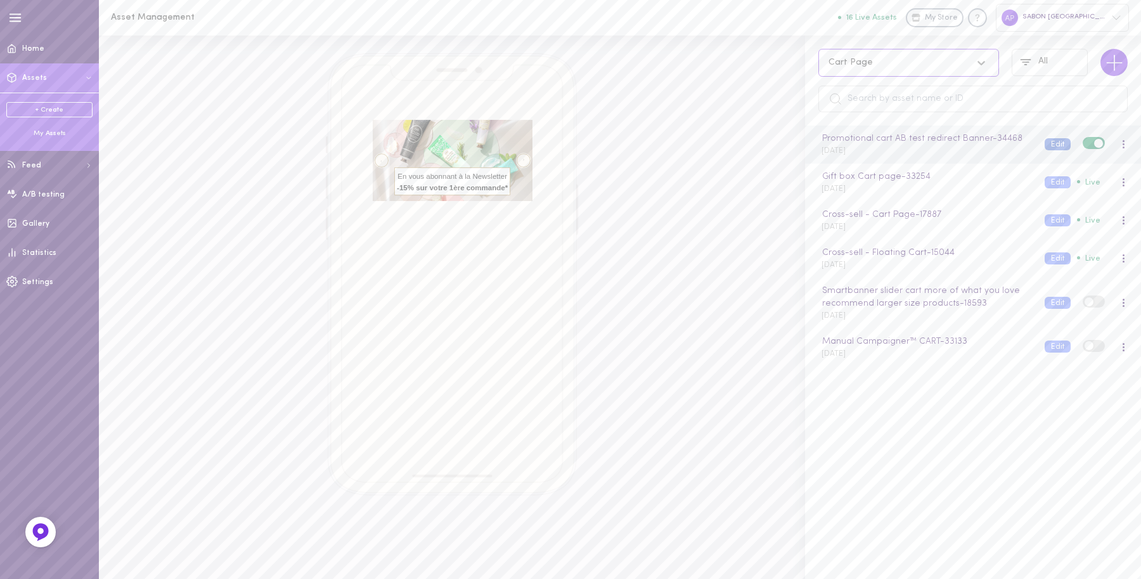
click at [1014, 150] on button "Edit" at bounding box center [1058, 144] width 26 height 12
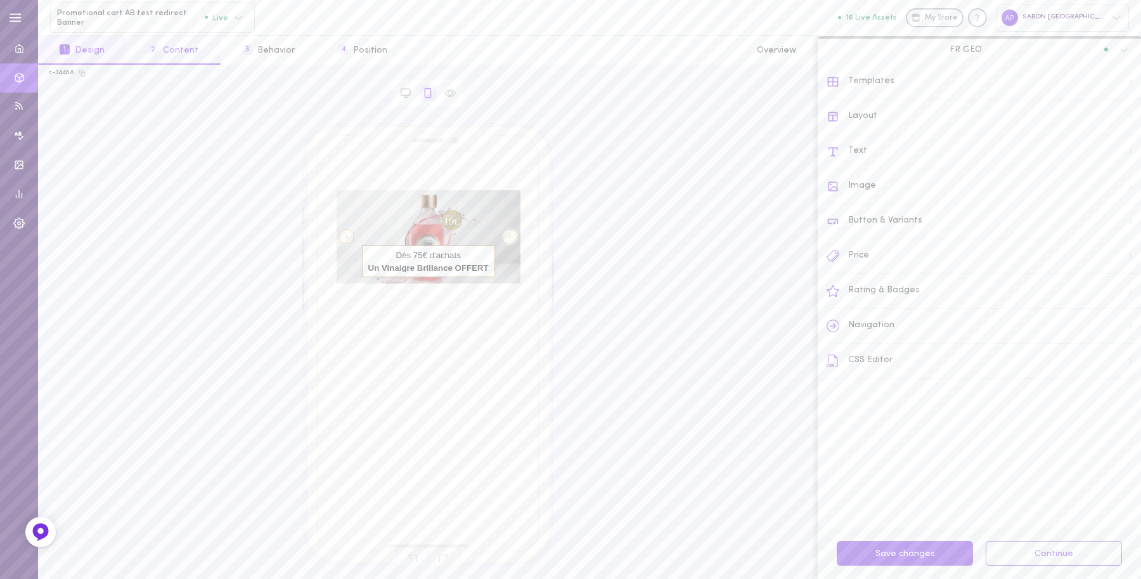
click at [191, 49] on button "2 Content" at bounding box center [173, 50] width 94 height 29
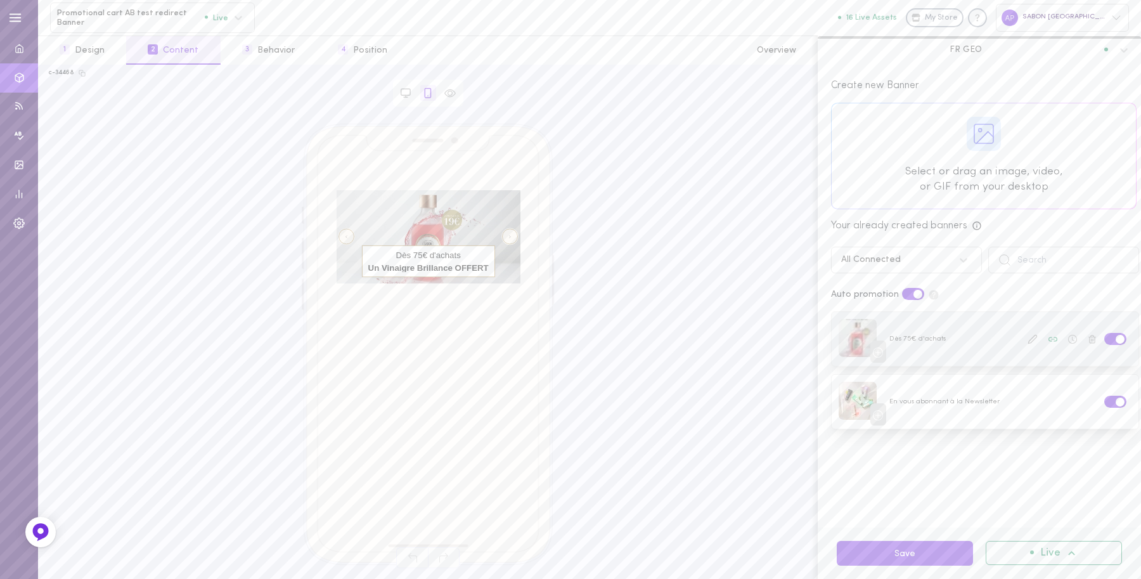
click at [1014, 337] on icon at bounding box center [1072, 339] width 9 height 9
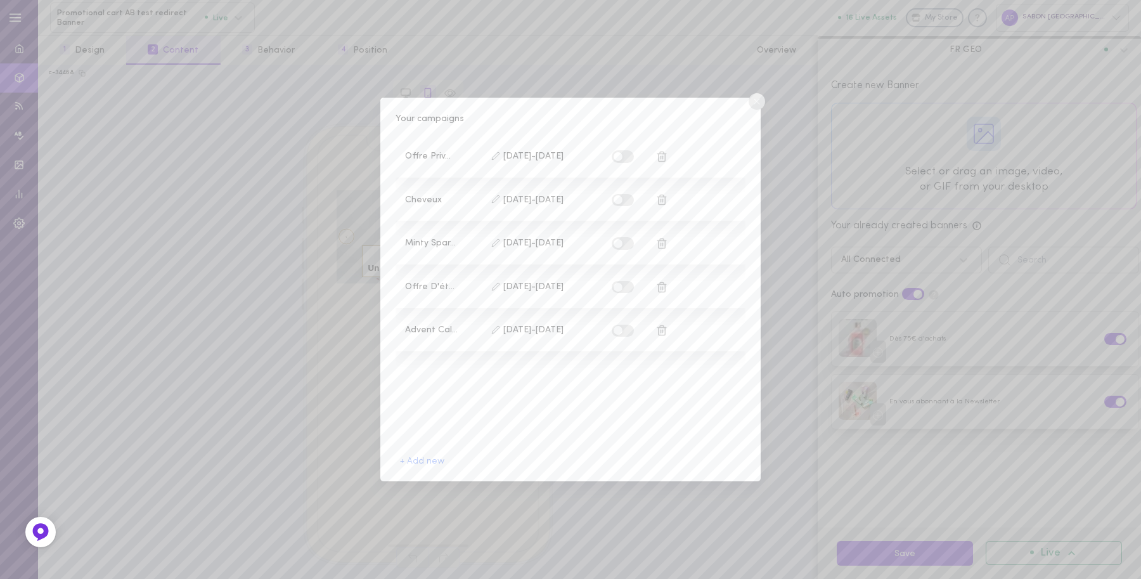
click at [758, 102] on circle at bounding box center [757, 101] width 16 height 16
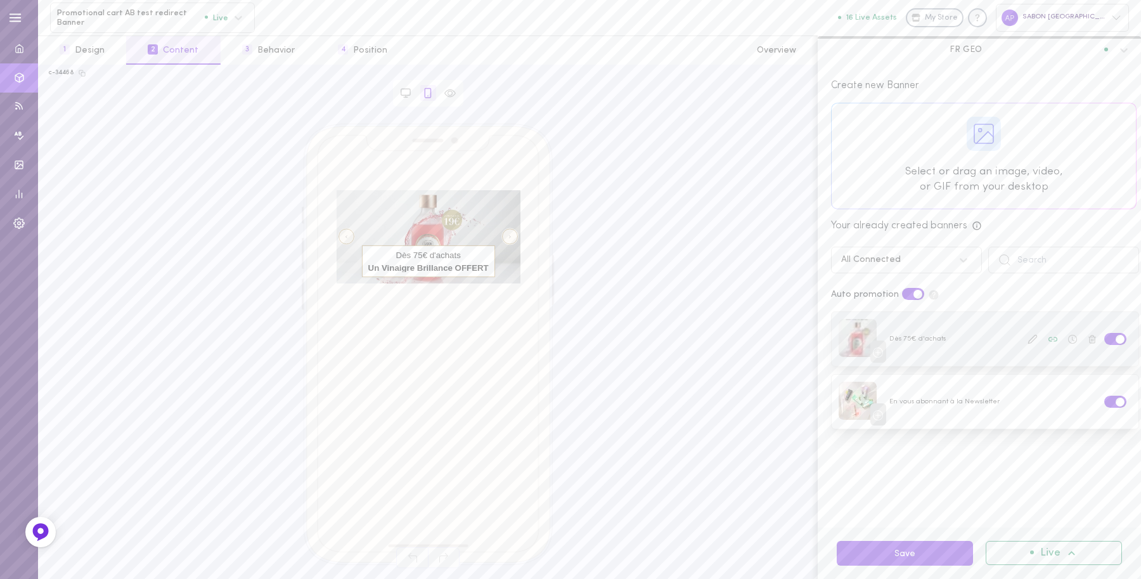
click at [1014, 337] on icon at bounding box center [1072, 339] width 9 height 9
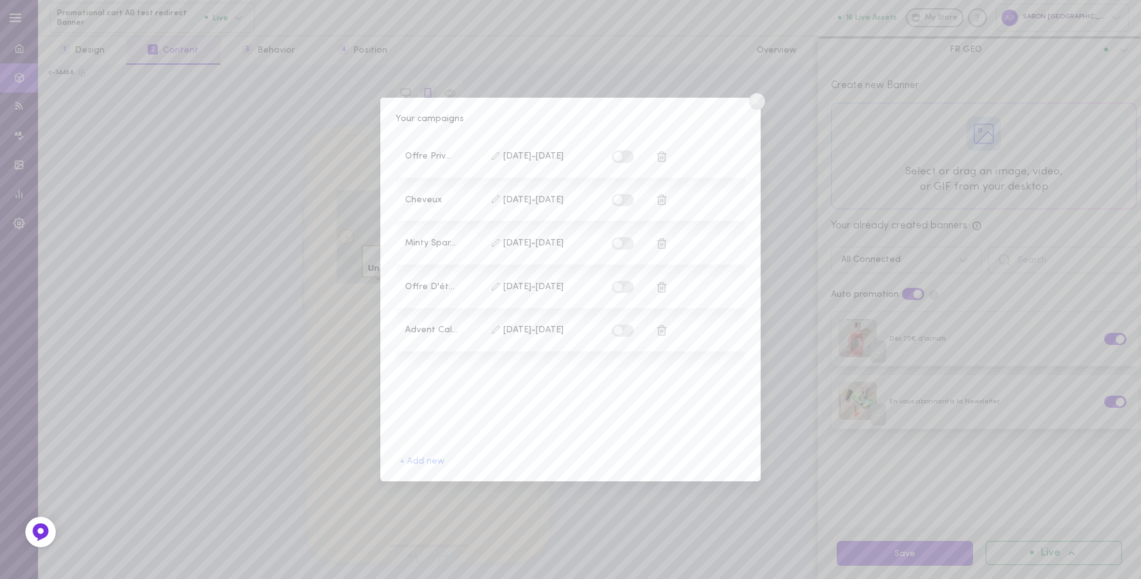
click at [754, 102] on circle at bounding box center [757, 101] width 16 height 16
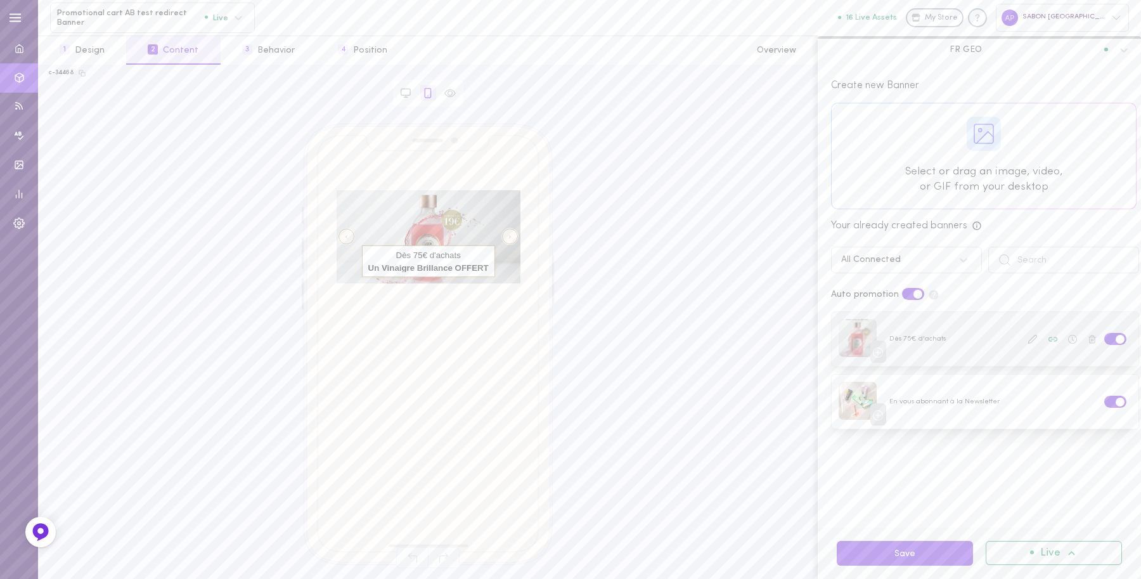
click at [1014, 338] on span at bounding box center [1120, 339] width 9 height 9
click at [0, 0] on input "checkbox" at bounding box center [0, 0] width 0 height 0
click at [974, 152] on div at bounding box center [984, 155] width 304 height 105
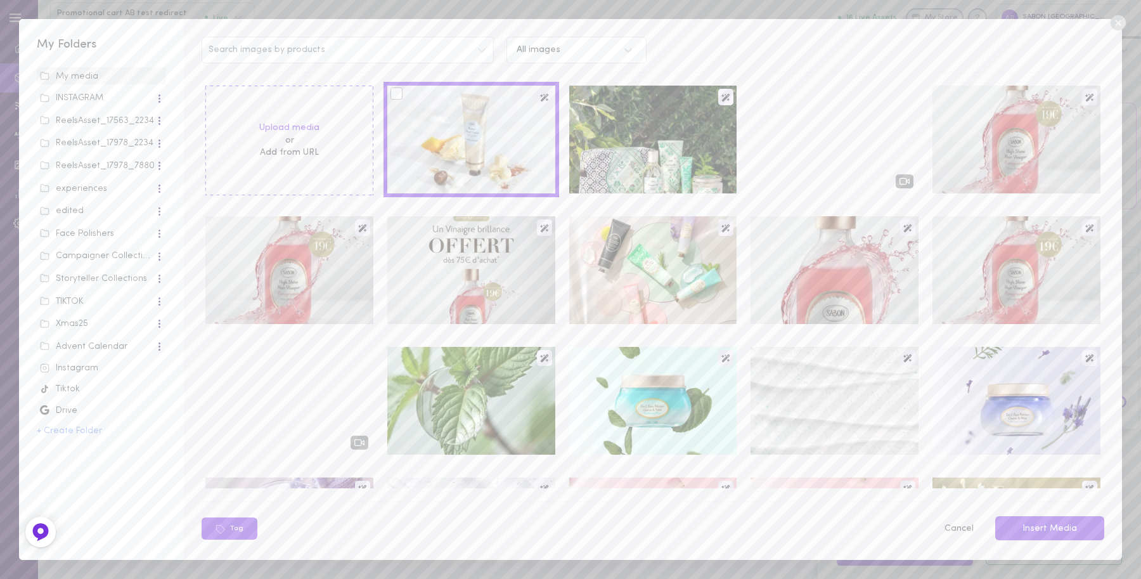
click at [394, 98] on div at bounding box center [397, 93] width 12 height 12
click at [0, 0] on input "checkbox" at bounding box center [0, 0] width 0 height 0
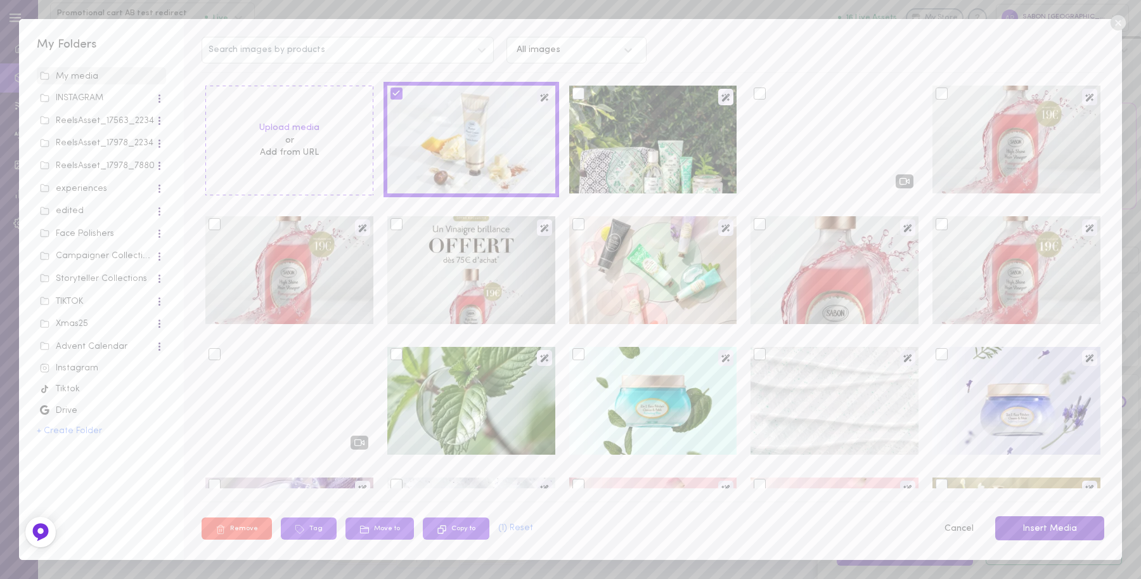
click at [1014, 500] on button "Insert Media" at bounding box center [1049, 528] width 109 height 25
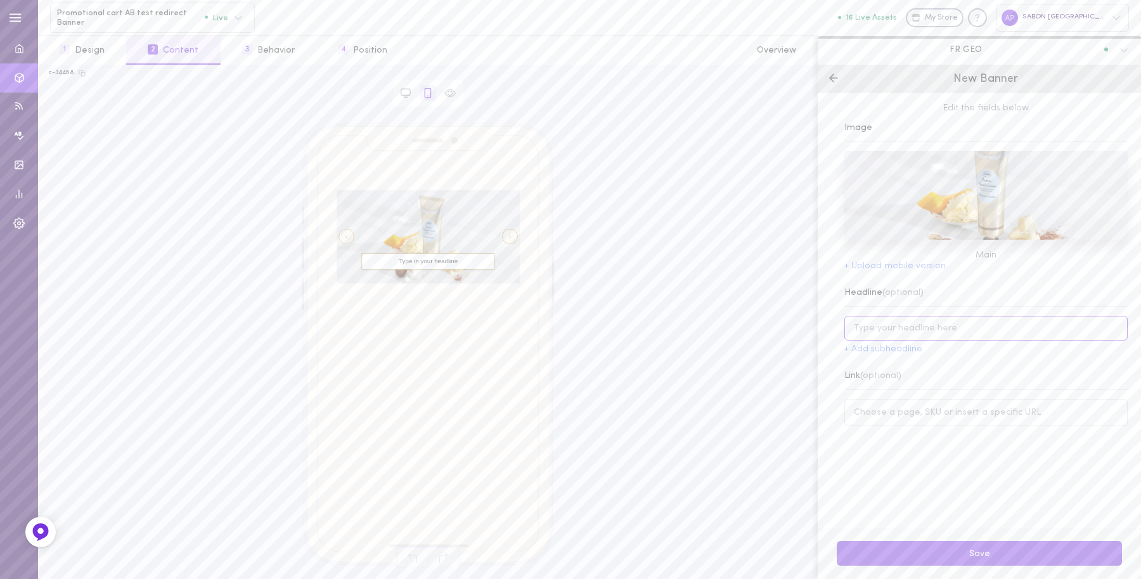
click at [951, 318] on input at bounding box center [985, 328] width 283 height 25
click at [882, 349] on button "+ Add subheadline" at bounding box center [883, 349] width 78 height 9
click at [908, 338] on input "Un Baume Mains OFFERT" at bounding box center [985, 328] width 283 height 25
click at [969, 333] on input "Un Baume Mains OFFERT" at bounding box center [985, 328] width 283 height 25
click at [955, 327] on input "Un Baume Mains OFFERTDès 75€ d'achat" at bounding box center [985, 328] width 283 height 25
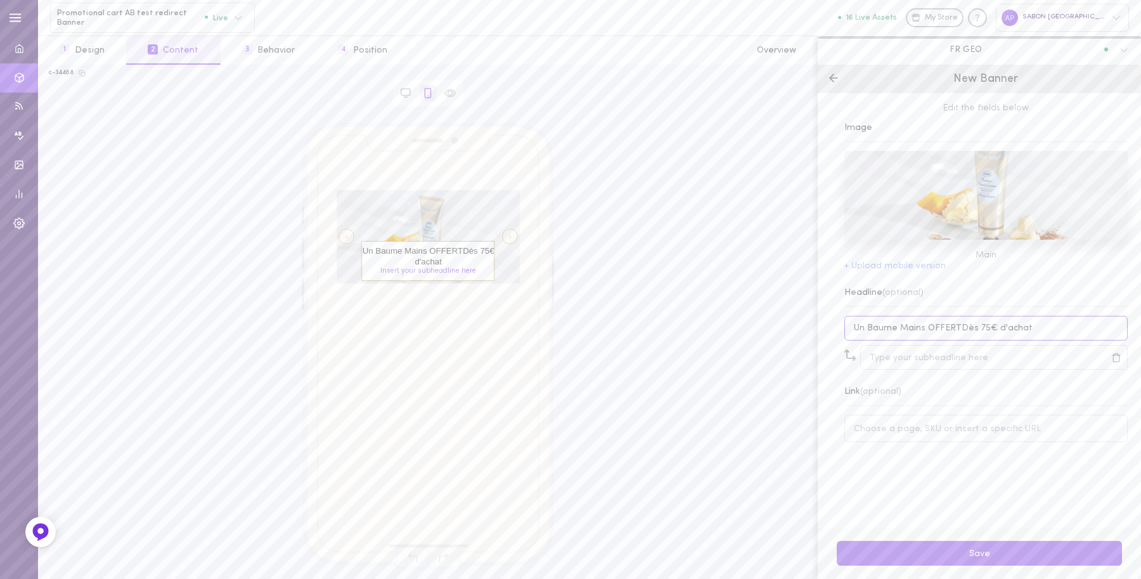
drag, startPoint x: 955, startPoint y: 327, endPoint x: 840, endPoint y: 337, distance: 115.2
click at [840, 337] on div "Edit the fields below Image Main + Upload mobile version Headline (optional) Un…" at bounding box center [979, 310] width 323 height 434
type input "Dès 75€ d'achat"
click at [896, 359] on input at bounding box center [994, 357] width 268 height 25
paste input "Un Baume Mains OFFERT"
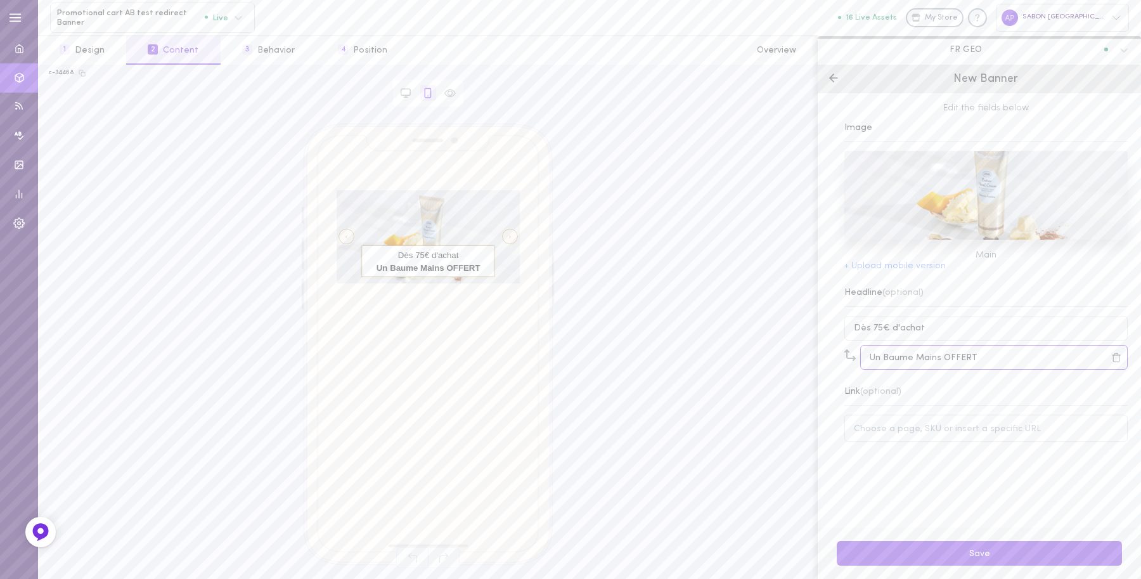
type input "Un Baume Mains OFFERT"
click at [929, 437] on input at bounding box center [985, 428] width 283 height 27
click at [1014, 407] on button "By Collection" at bounding box center [1080, 403] width 94 height 16
click at [964, 427] on input "bestseller" at bounding box center [985, 428] width 283 height 27
click at [943, 436] on input "best" at bounding box center [985, 428] width 283 height 27
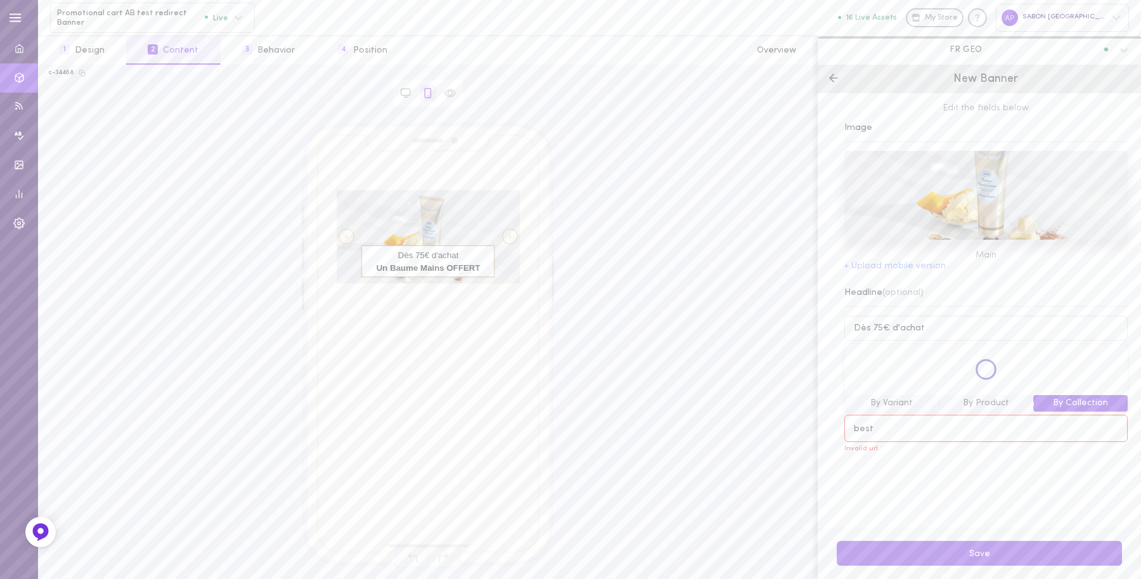
click at [943, 436] on input "best" at bounding box center [985, 428] width 283 height 27
paste input "[URL][DOMAIN_NAME]"
type input "[URL][DOMAIN_NAME]"
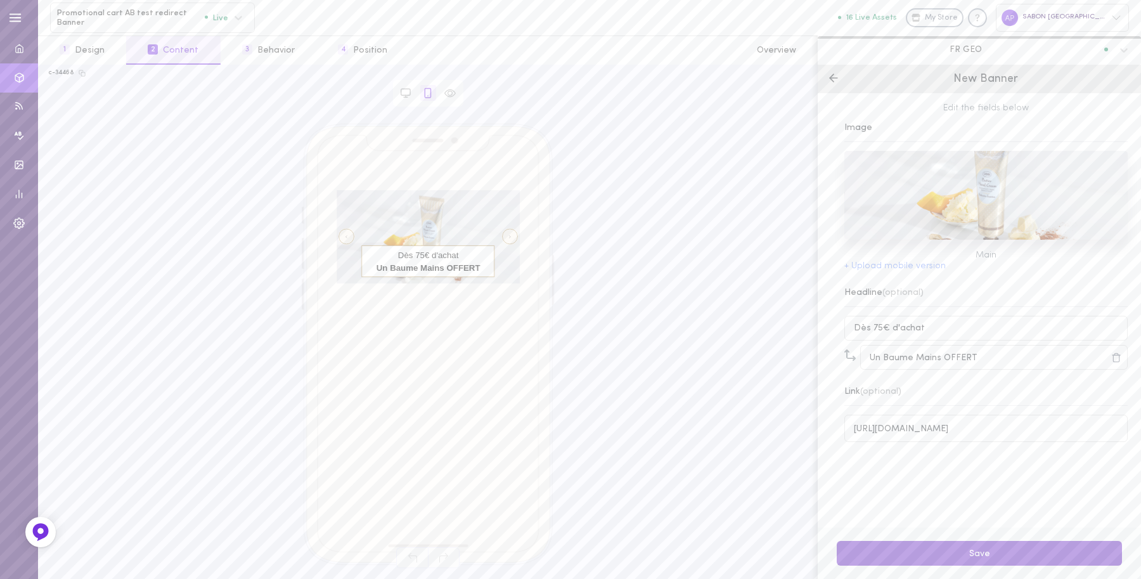
click at [980, 500] on button "Save" at bounding box center [979, 553] width 285 height 25
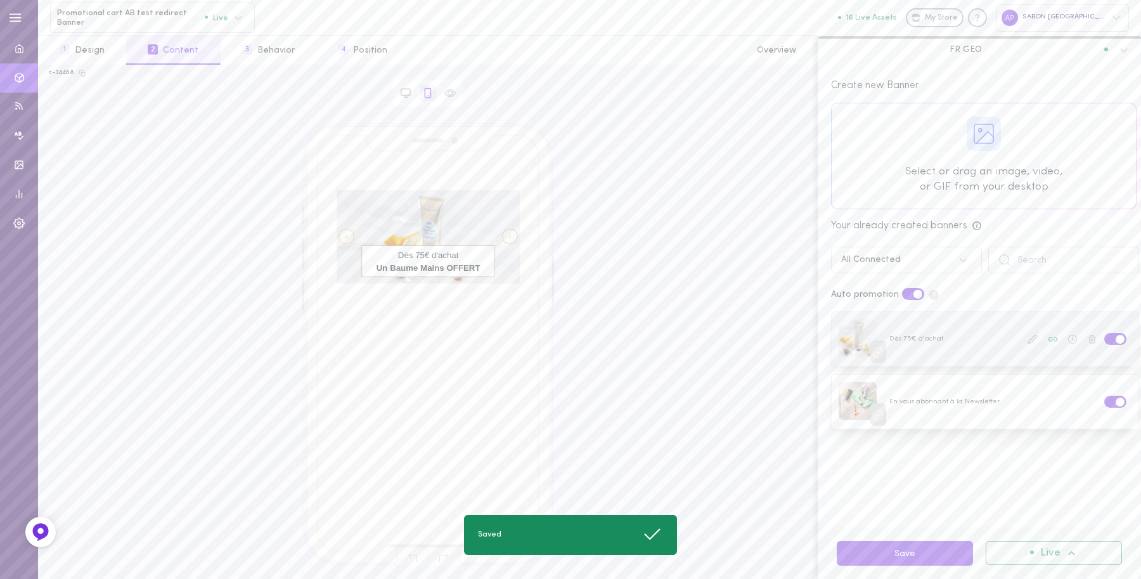
click at [1014, 343] on icon at bounding box center [1072, 339] width 9 height 9
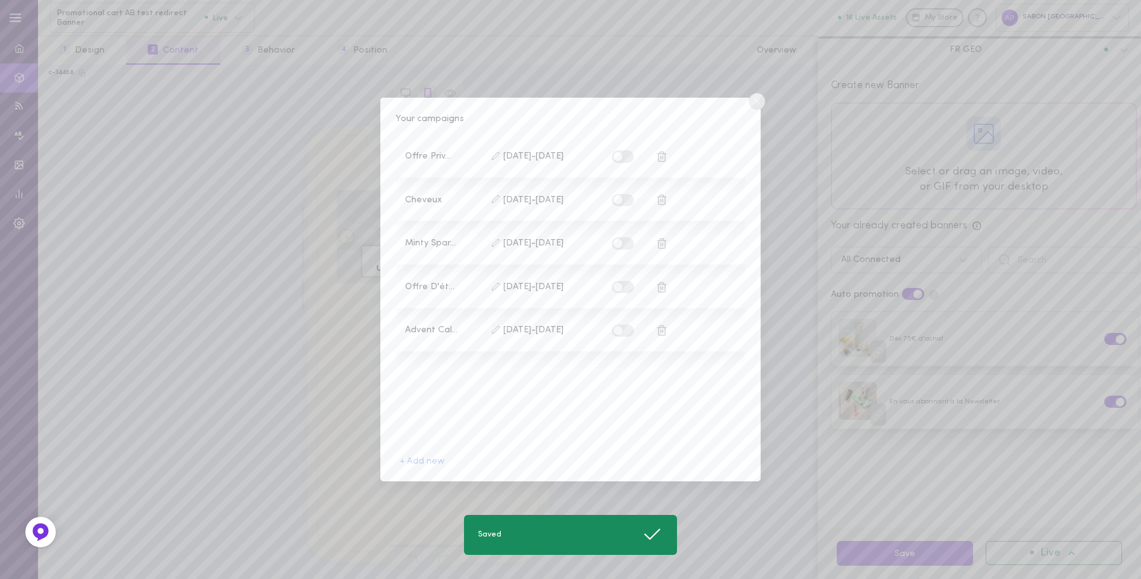
click at [626, 327] on label at bounding box center [623, 331] width 22 height 12
click at [0, 0] on input "checkbox" at bounding box center [0, 0] width 0 height 0
click at [758, 100] on line at bounding box center [756, 101] width 5 height 5
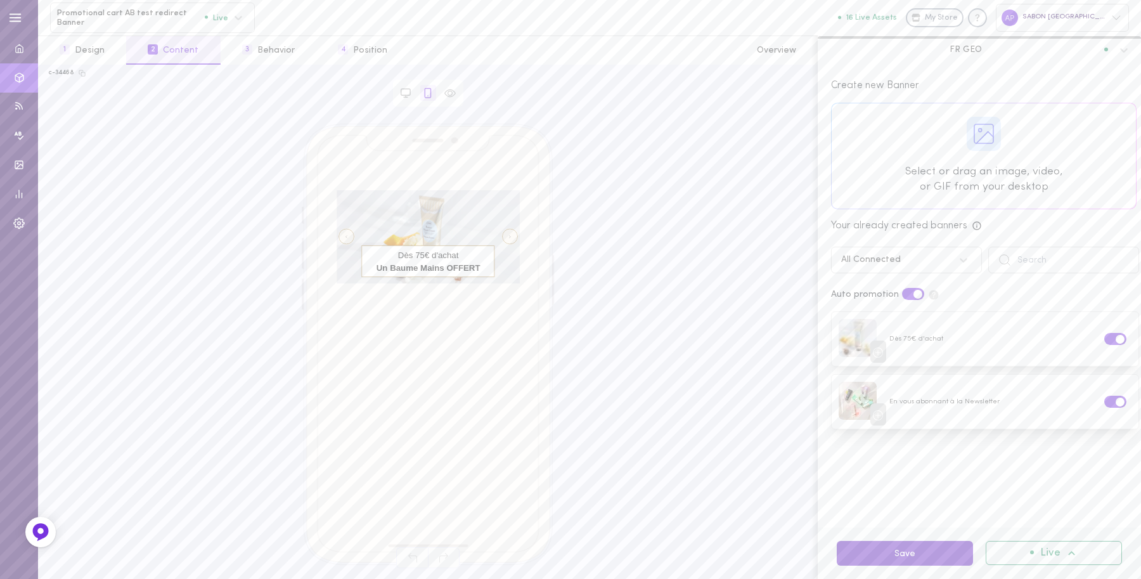
click at [896, 500] on button "Save" at bounding box center [905, 553] width 136 height 25
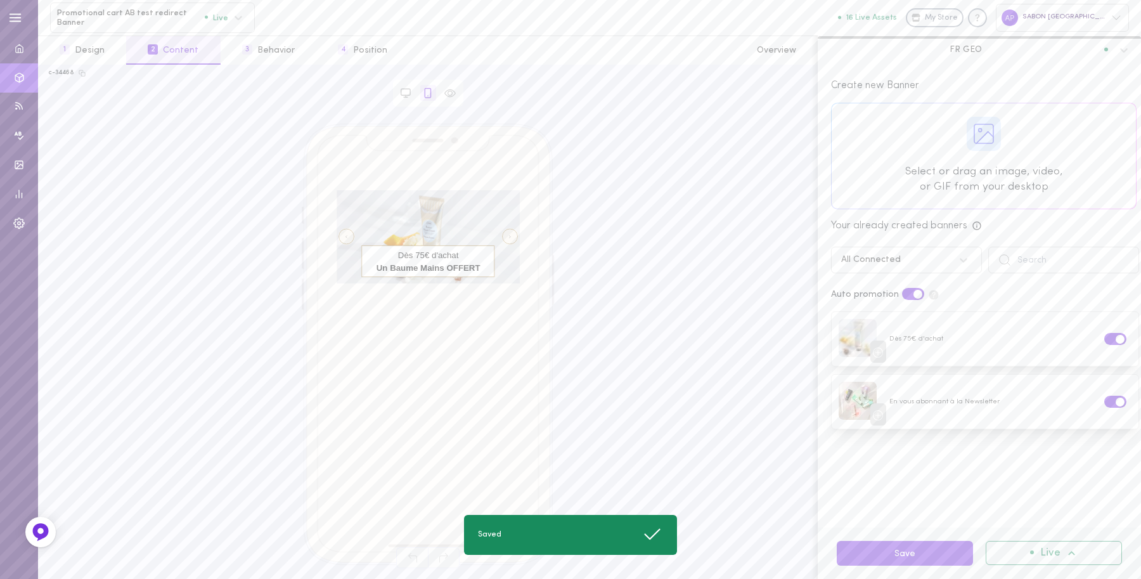
click at [511, 235] on div "right arrow" at bounding box center [510, 237] width 16 height 16
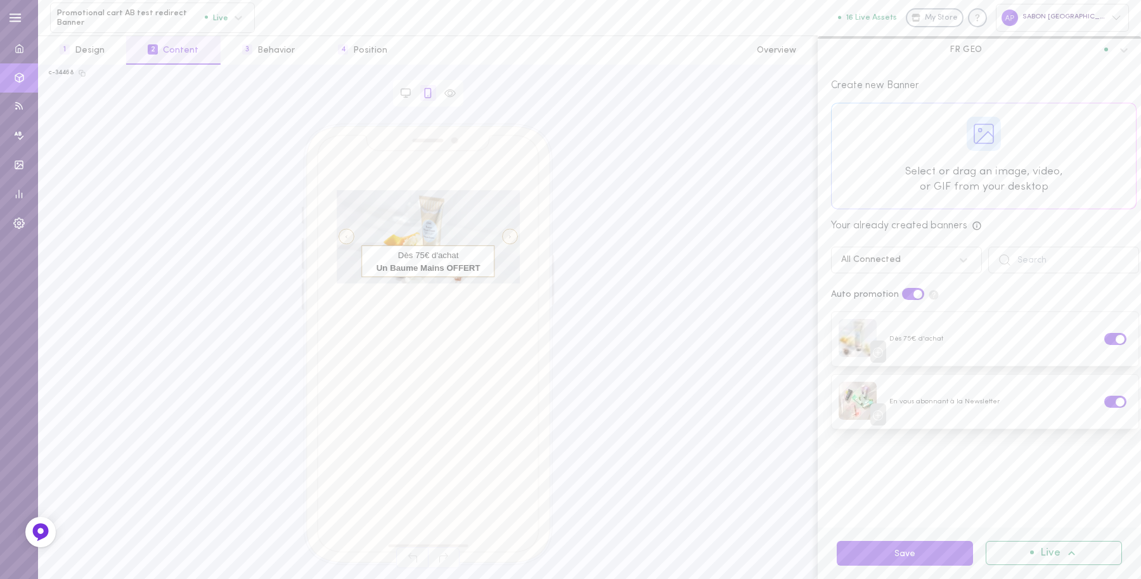
click at [511, 235] on div "right arrow" at bounding box center [510, 237] width 16 height 16
click at [1014, 340] on icon at bounding box center [1032, 339] width 8 height 8
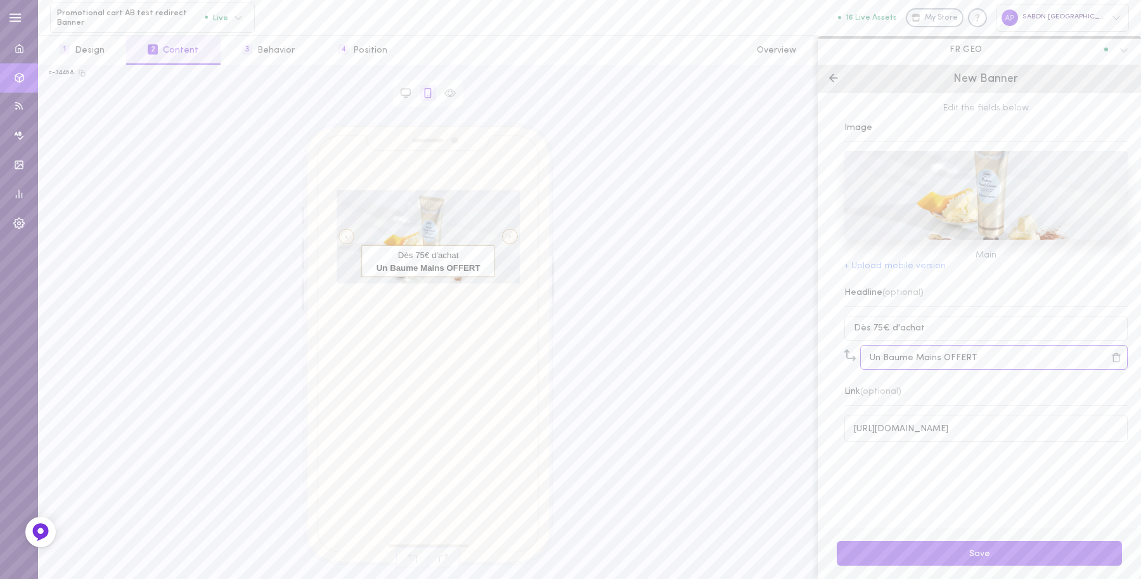
click at [985, 358] on input "Un Baume Mains OFFERT" at bounding box center [994, 357] width 268 height 25
click at [942, 363] on input "Un Baume Mains OFFERT" at bounding box center [994, 357] width 268 height 25
click at [831, 82] on icon at bounding box center [833, 78] width 13 height 13
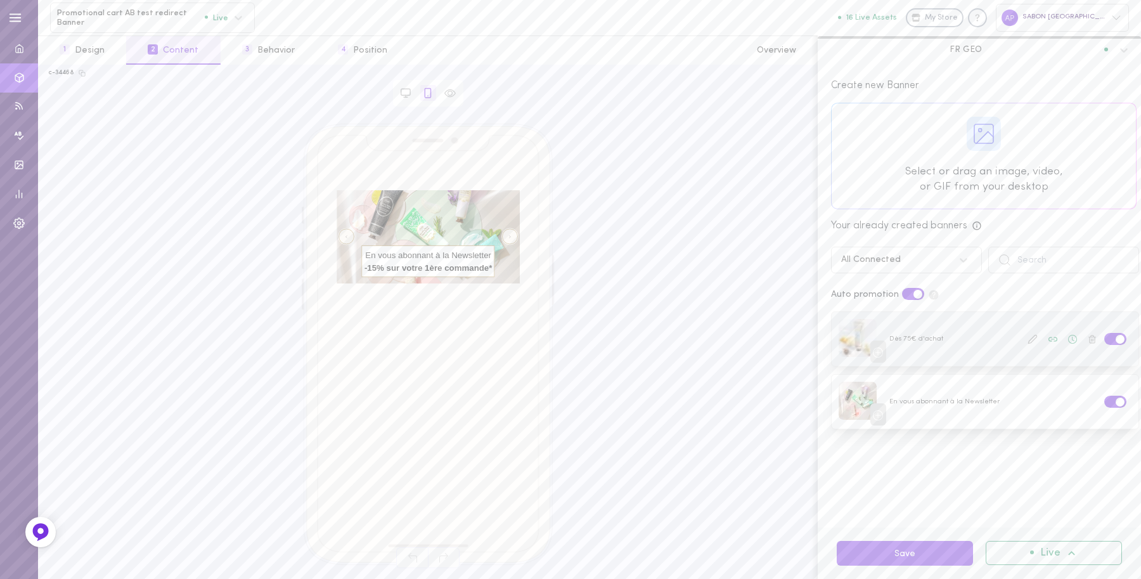
click at [1014, 338] on icon at bounding box center [1033, 339] width 10 height 10
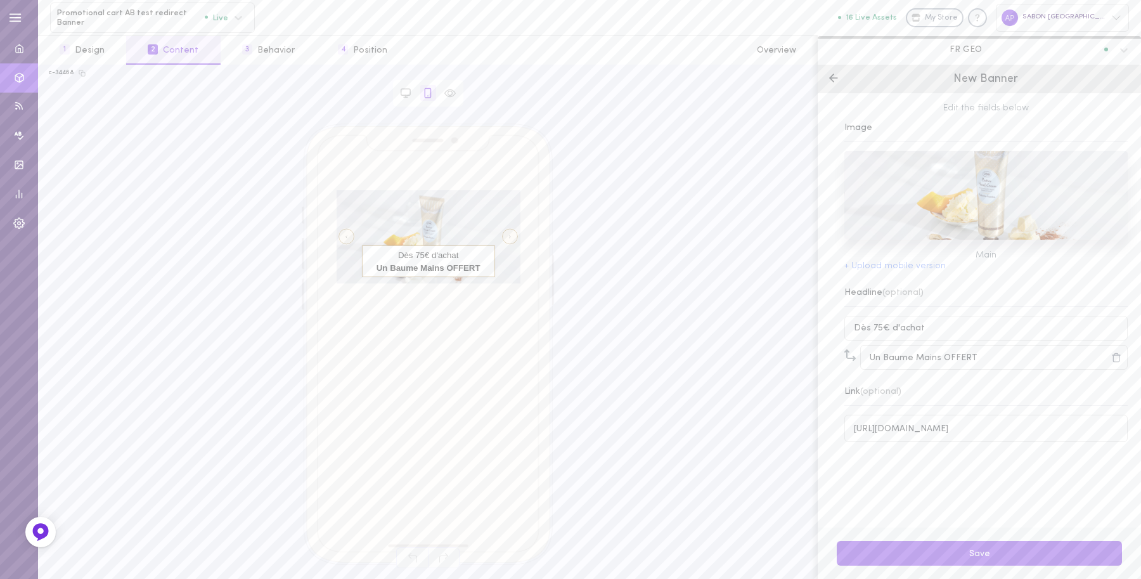
click at [836, 78] on icon at bounding box center [833, 78] width 13 height 13
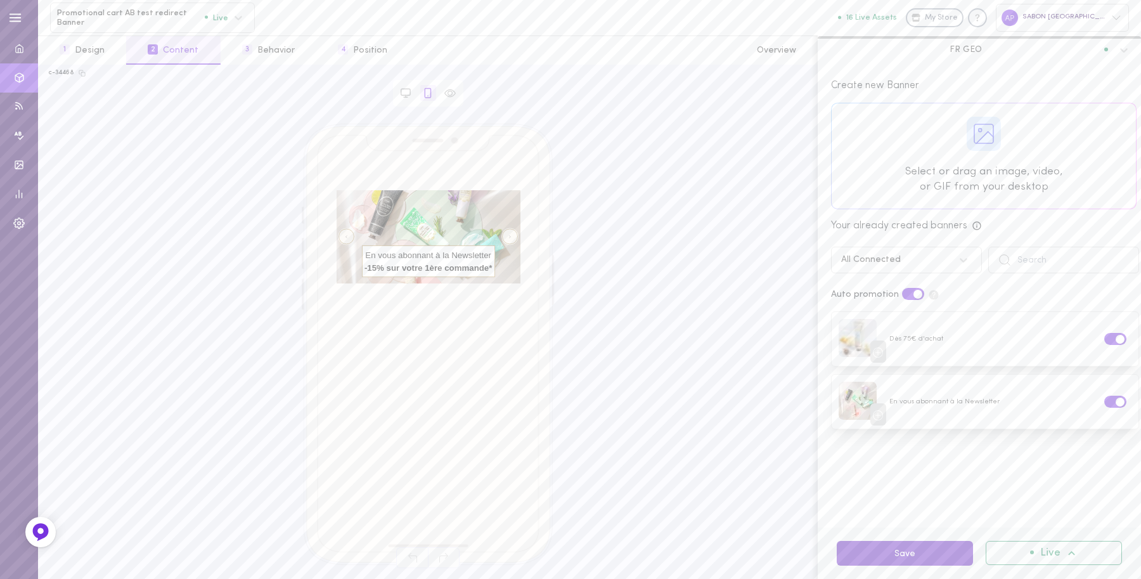
click at [893, 500] on button "Save" at bounding box center [905, 553] width 136 height 25
click at [273, 51] on button "3 Behavior" at bounding box center [269, 50] width 96 height 29
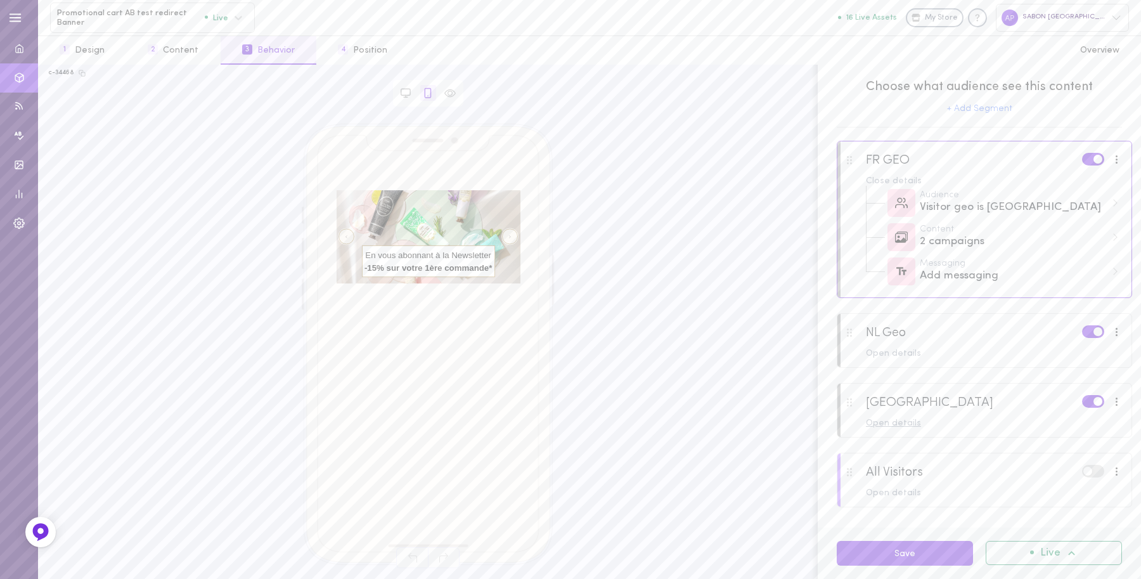
click at [899, 427] on div "Open details" at bounding box center [994, 423] width 257 height 9
click at [986, 483] on div "2 campaigns" at bounding box center [1013, 484] width 186 height 16
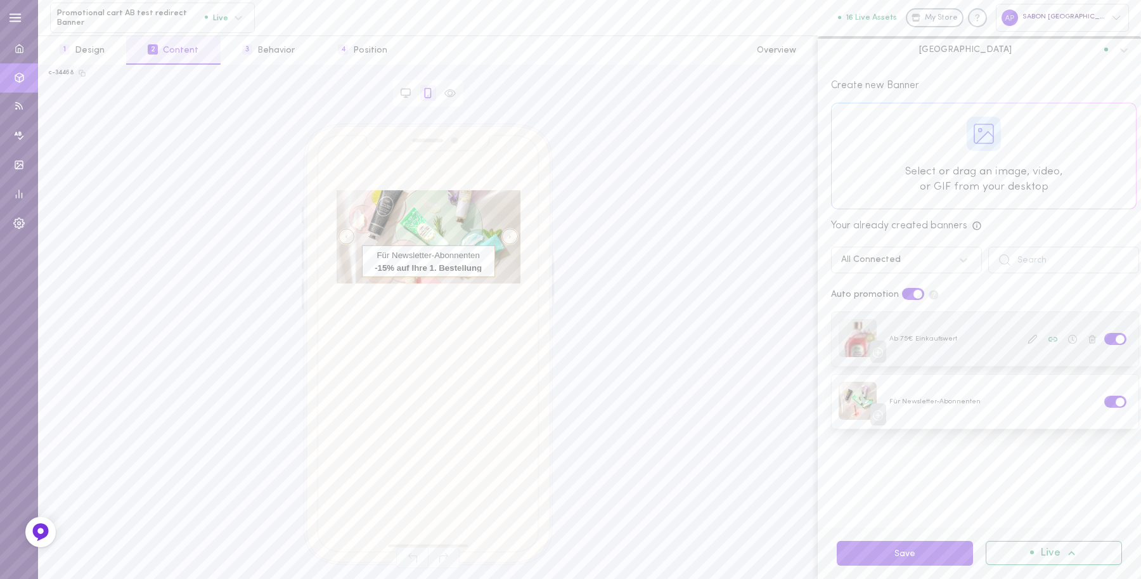
click at [1014, 340] on icon at bounding box center [1072, 339] width 9 height 9
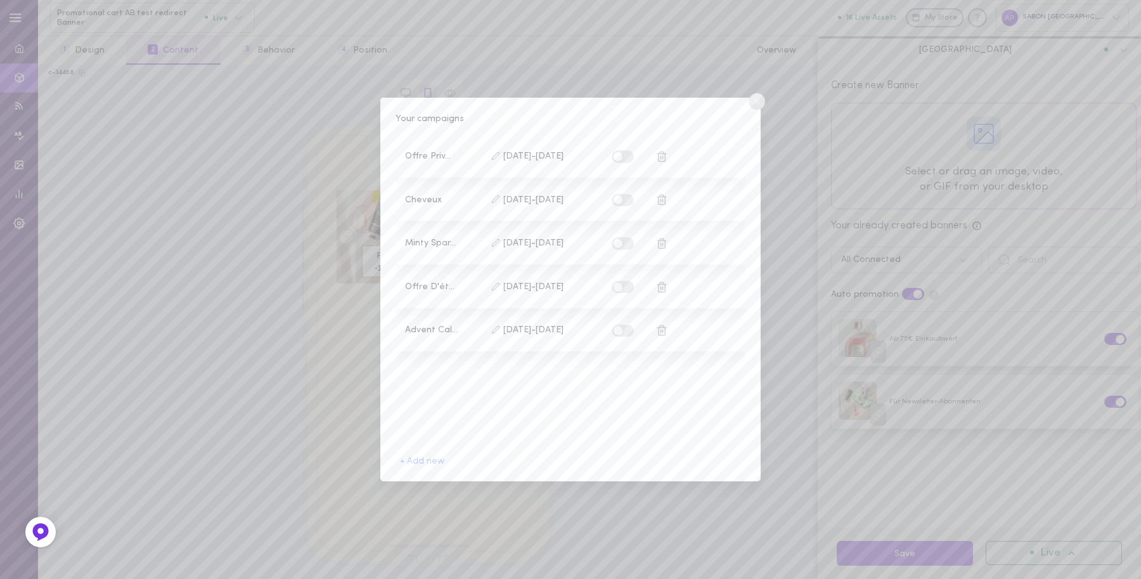
click at [750, 105] on circle at bounding box center [757, 101] width 16 height 16
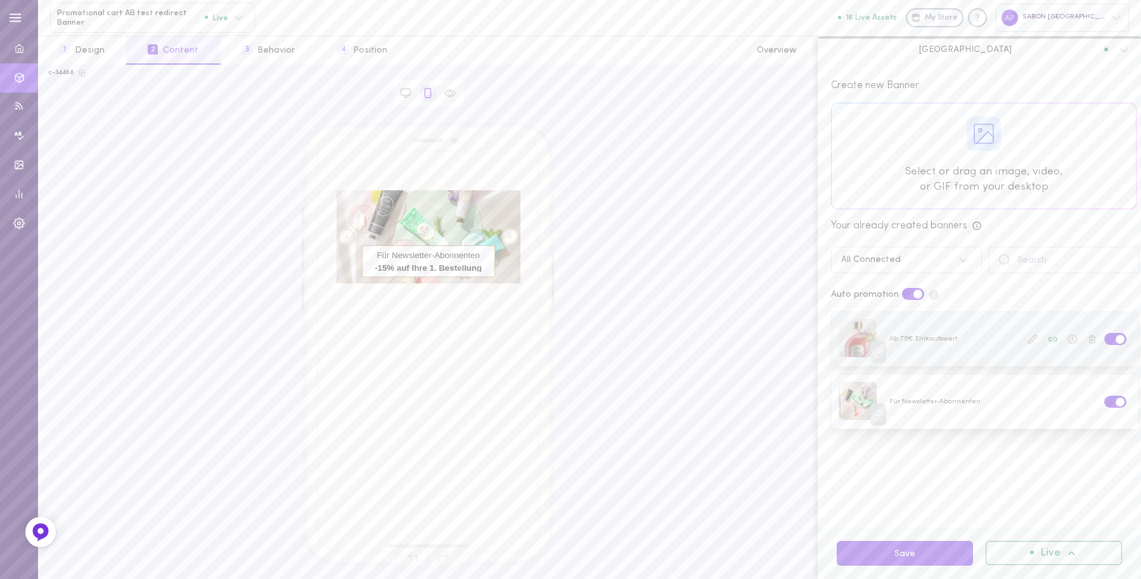
click at [1014, 336] on button at bounding box center [1032, 339] width 16 height 16
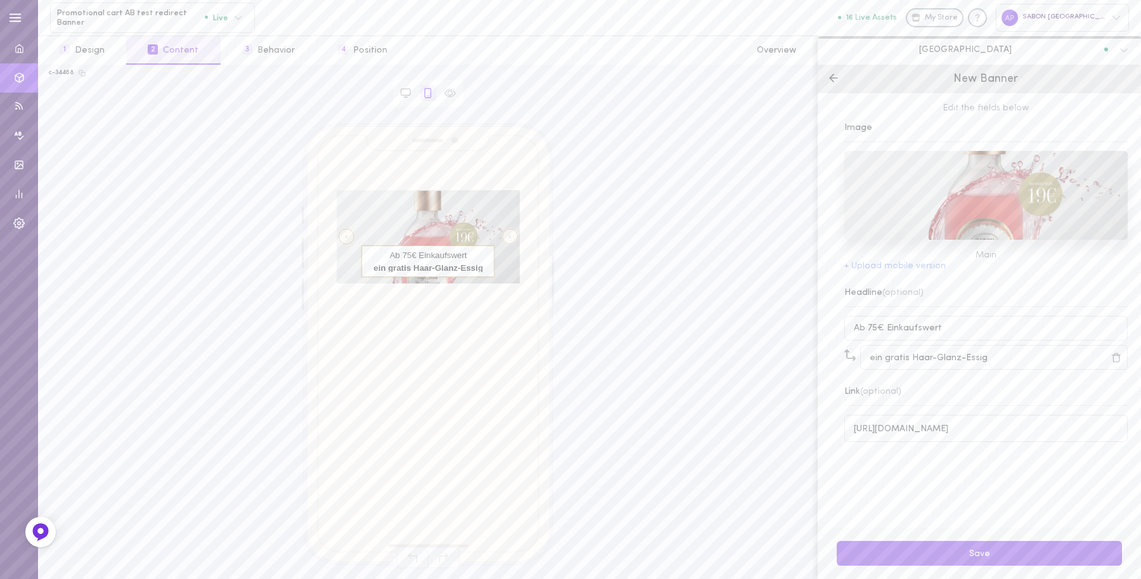
drag, startPoint x: 841, startPoint y: 74, endPoint x: 840, endPoint y: 87, distance: 12.7
click at [841, 74] on div "New Banner" at bounding box center [979, 79] width 323 height 29
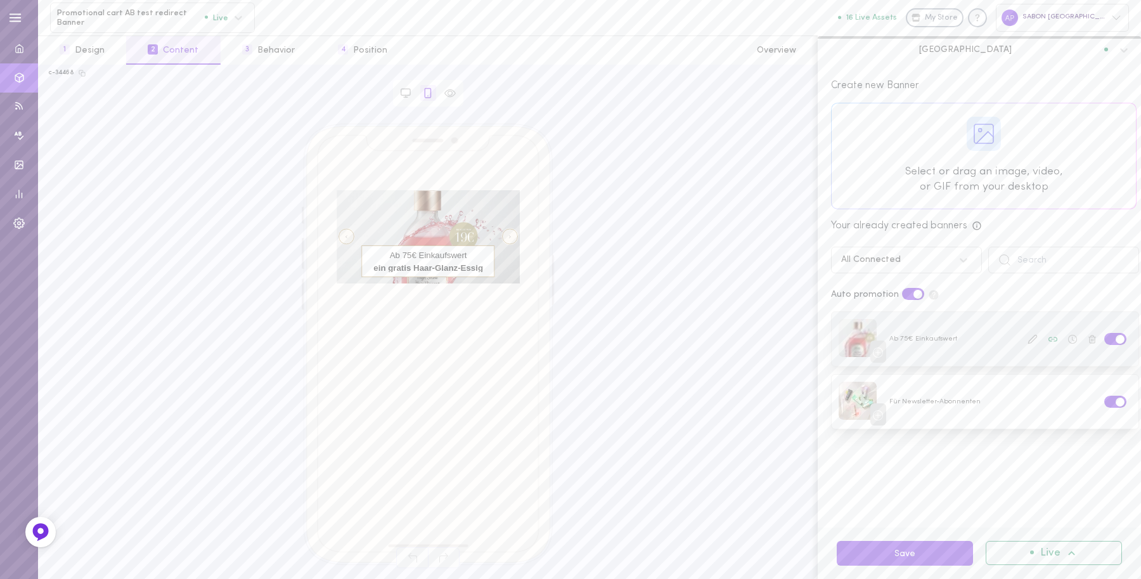
click at [1014, 339] on icon at bounding box center [1072, 339] width 9 height 9
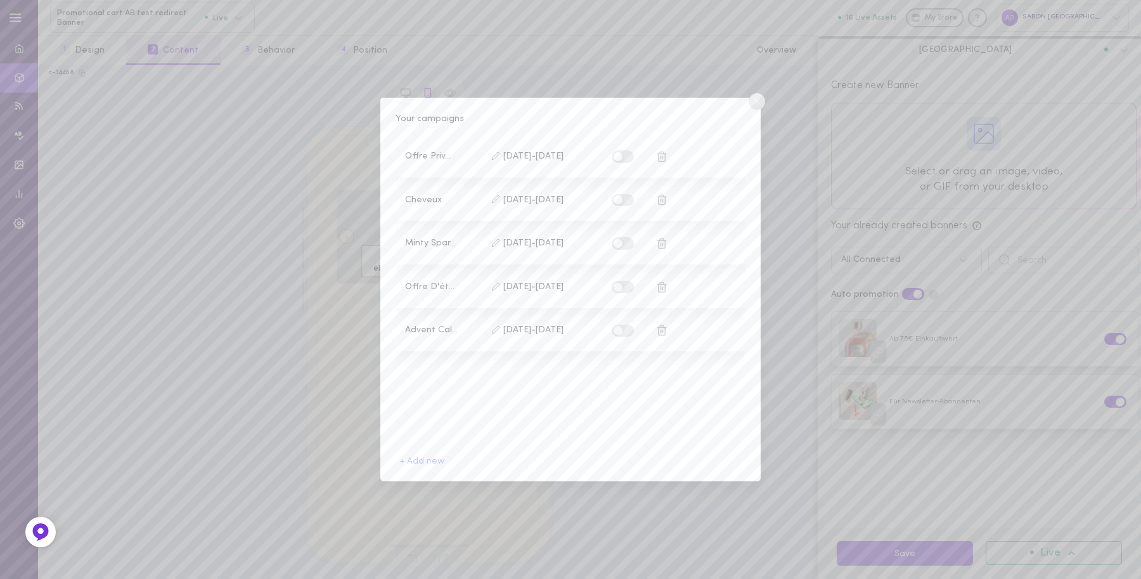
click at [561, 203] on span "[DATE] - [DATE]" at bounding box center [533, 200] width 60 height 13
click at [493, 200] on icon at bounding box center [495, 199] width 9 height 9
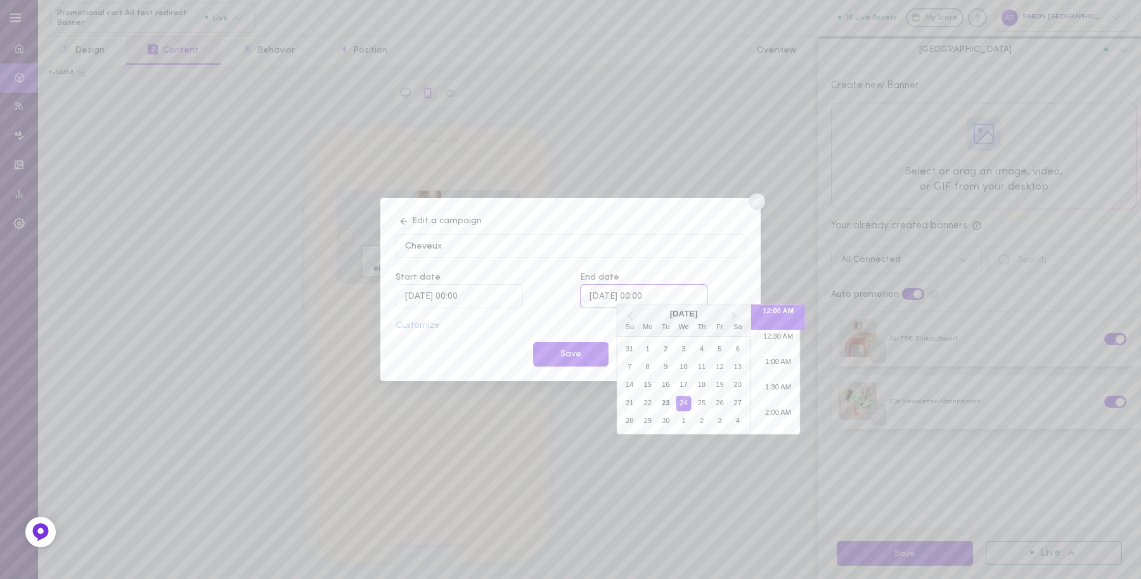
click at [680, 298] on input "[DATE] 00:00" at bounding box center [643, 296] width 127 height 24
click at [740, 323] on button "Next Month" at bounding box center [736, 316] width 20 height 20
click at [588, 312] on div "Edit a campaign Cheveux Start date [DATE] 00:00 End date [DATE] 00:00 [DATE] Pr…" at bounding box center [571, 288] width 350 height 153
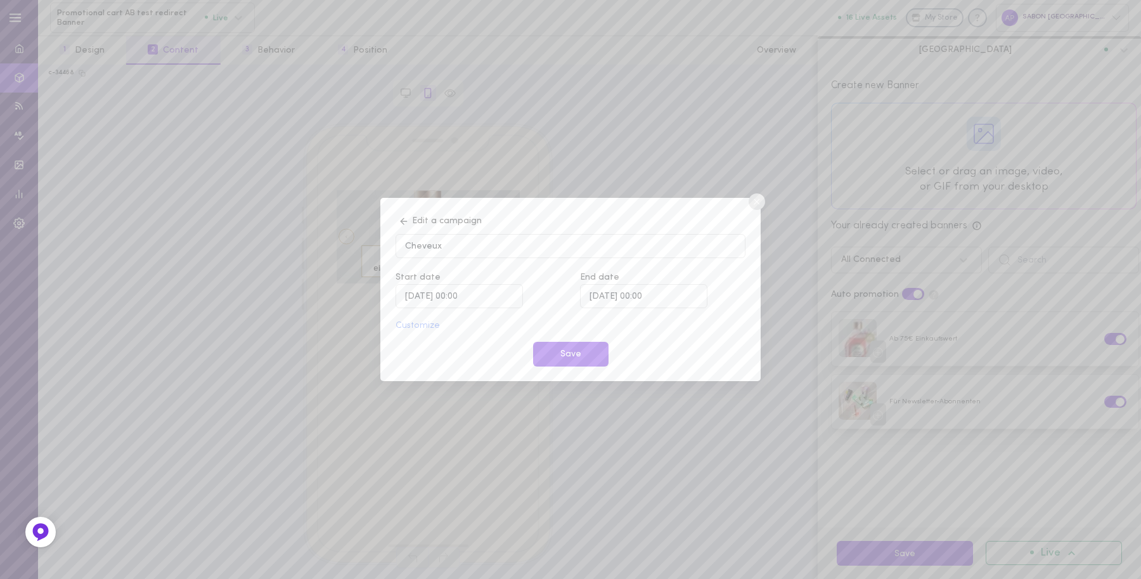
click at [753, 206] on circle at bounding box center [757, 201] width 16 height 16
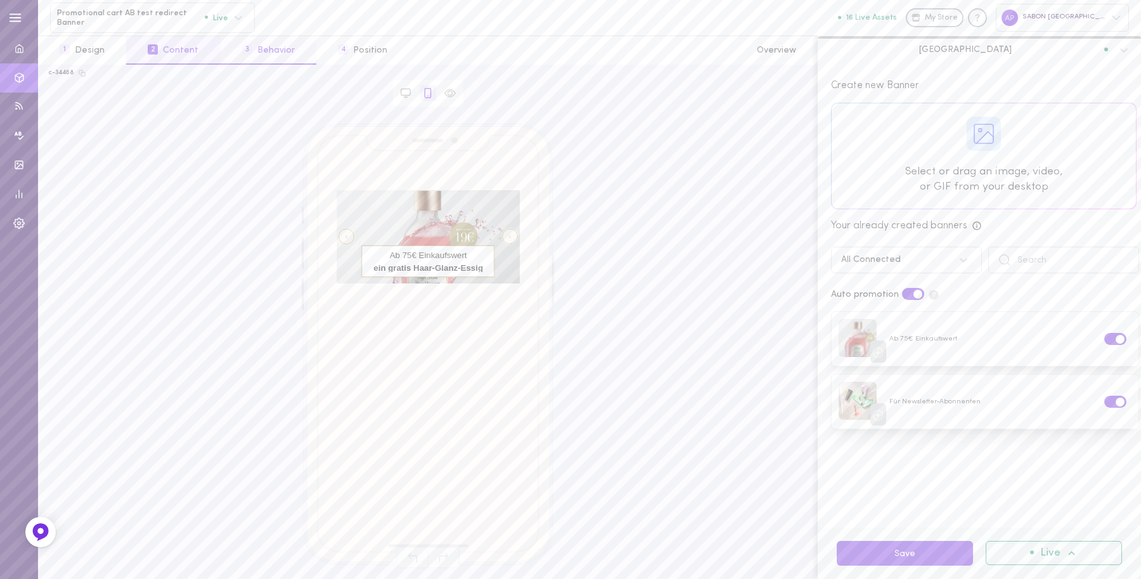
click at [278, 49] on button "3 Behavior" at bounding box center [269, 50] width 96 height 29
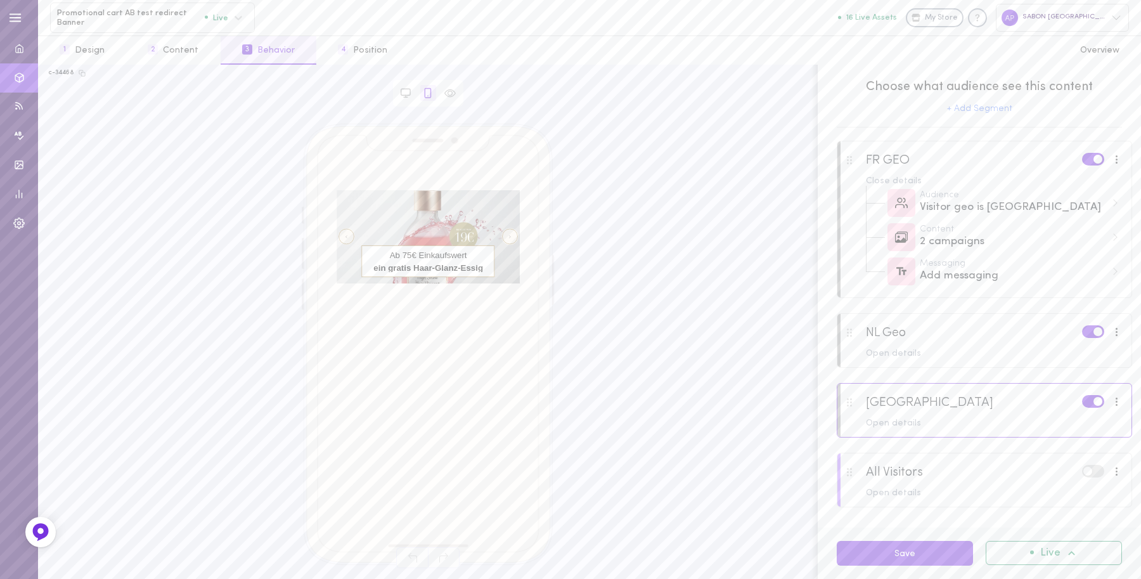
click at [910, 432] on div at bounding box center [984, 418] width 294 height 68
click at [912, 425] on div "Open details" at bounding box center [994, 423] width 257 height 9
click at [1010, 489] on div "2 campaigns" at bounding box center [1013, 484] width 186 height 16
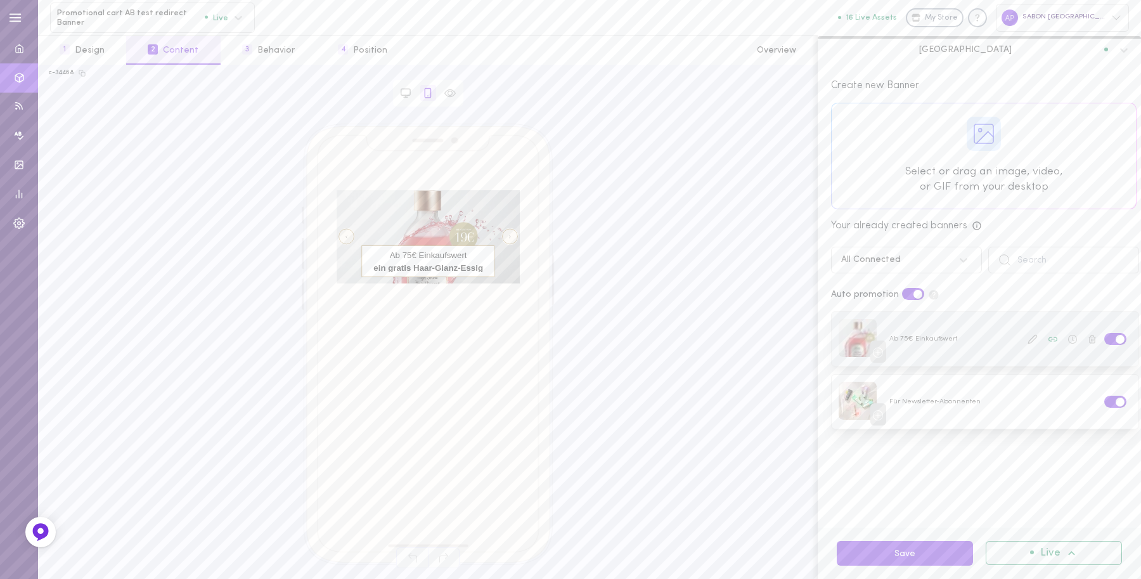
click at [1014, 339] on span at bounding box center [1120, 339] width 9 height 9
click at [0, 0] on input "checkbox" at bounding box center [0, 0] width 0 height 0
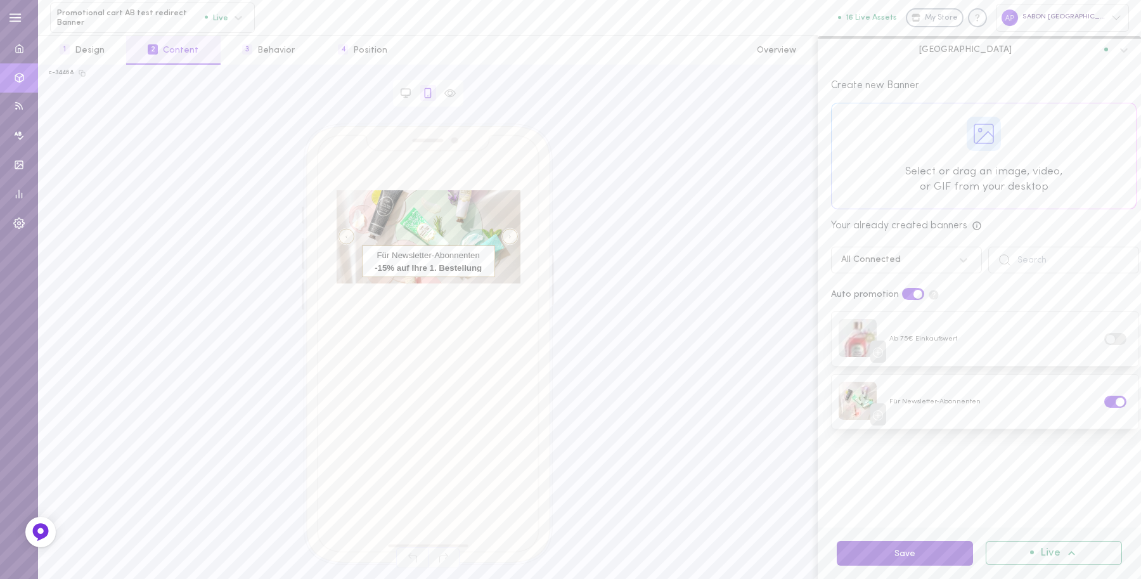
click at [940, 500] on button "Save" at bounding box center [905, 553] width 136 height 25
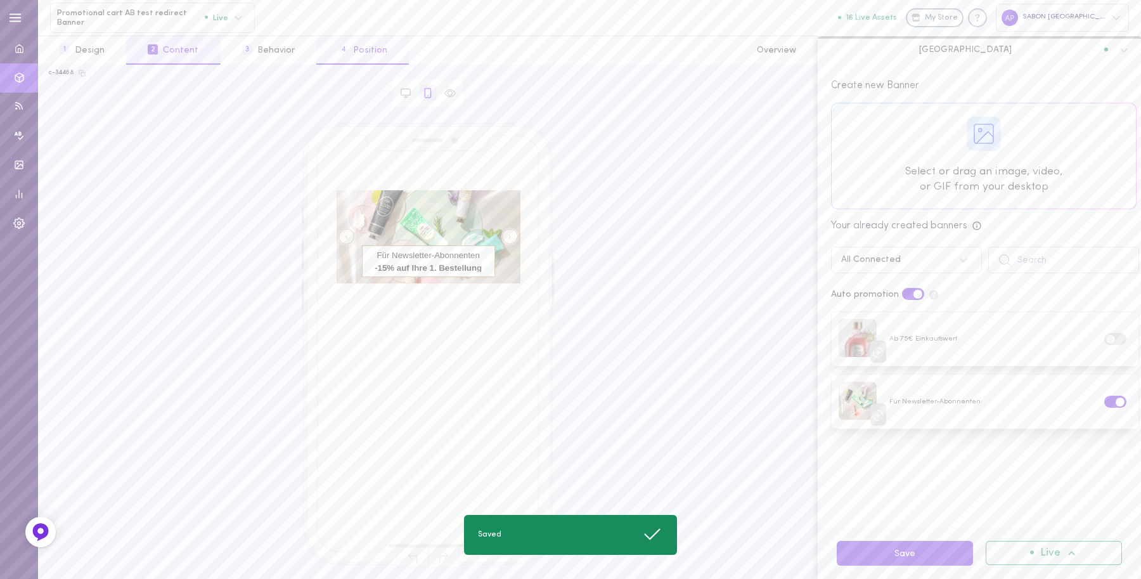
click at [316, 41] on button "4 Position" at bounding box center [362, 50] width 93 height 29
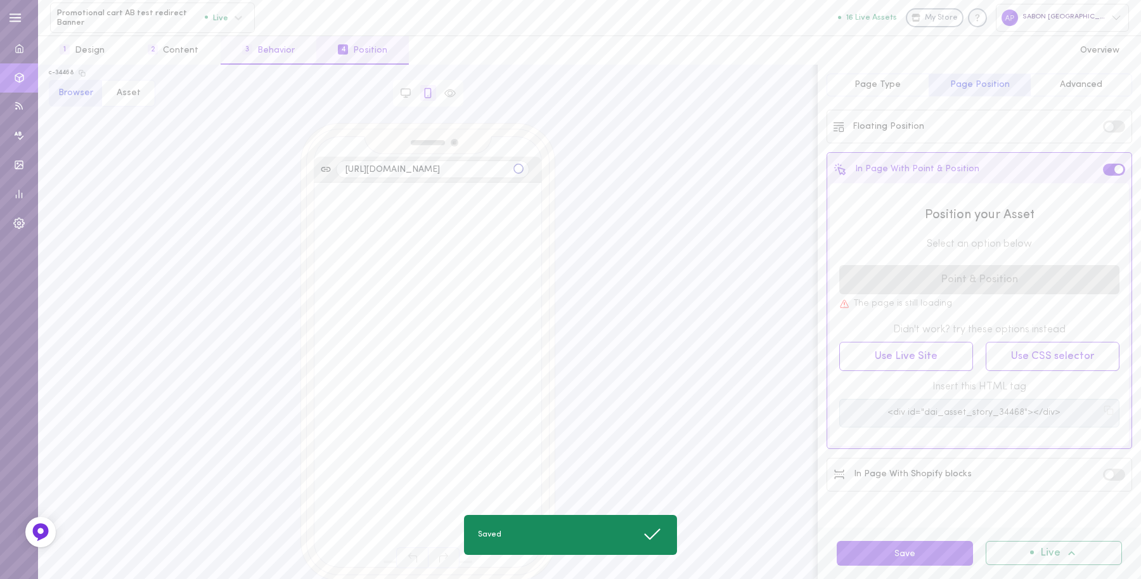
click at [292, 46] on button "3 Behavior" at bounding box center [269, 50] width 96 height 29
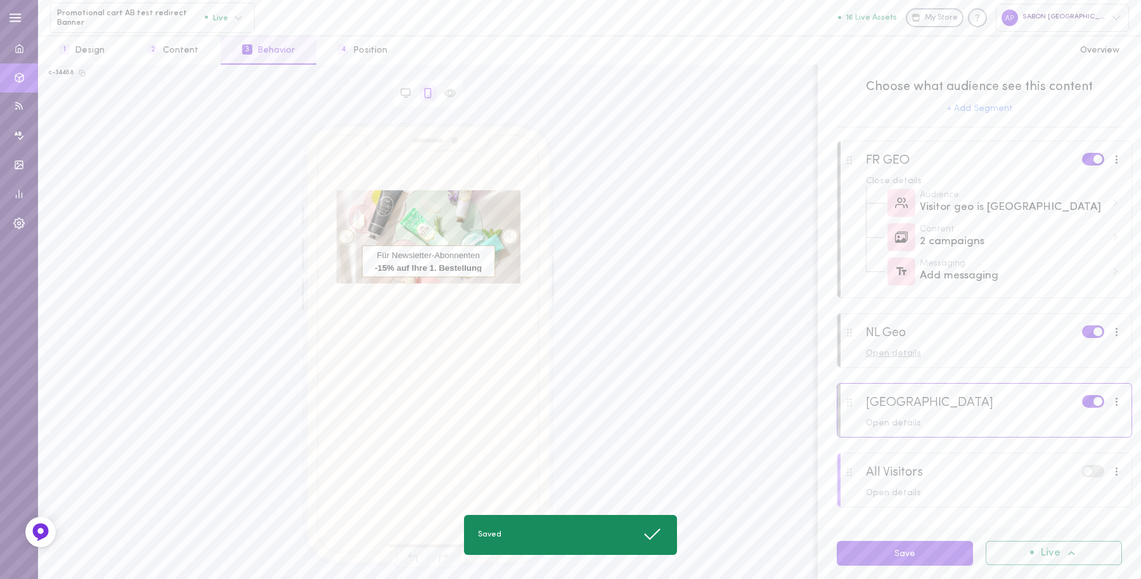
click at [912, 353] on div "Open details" at bounding box center [994, 353] width 257 height 9
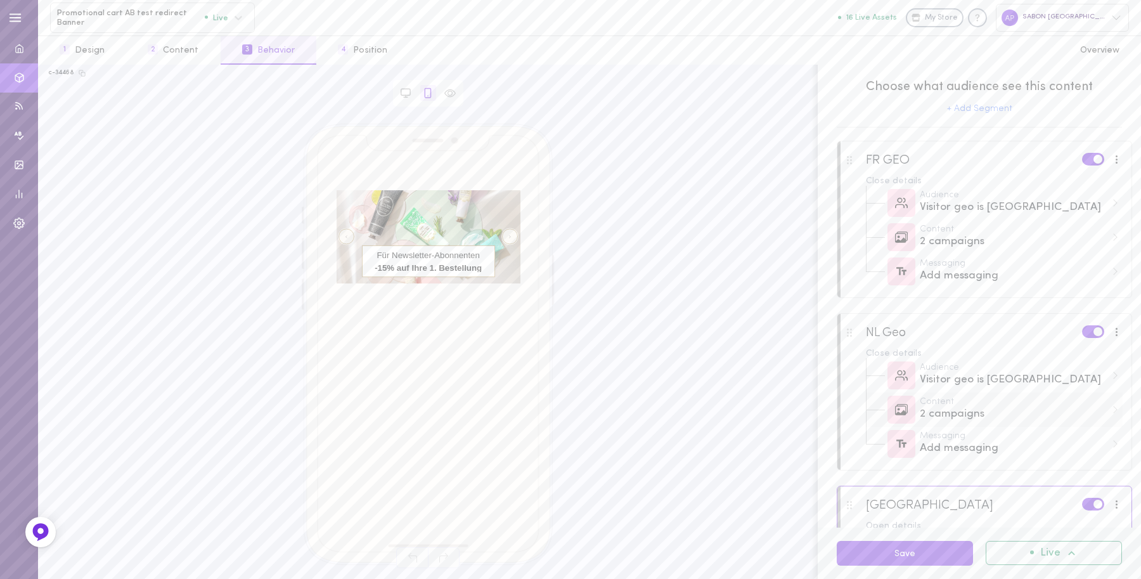
click at [983, 417] on div "2 campaigns" at bounding box center [1013, 414] width 186 height 16
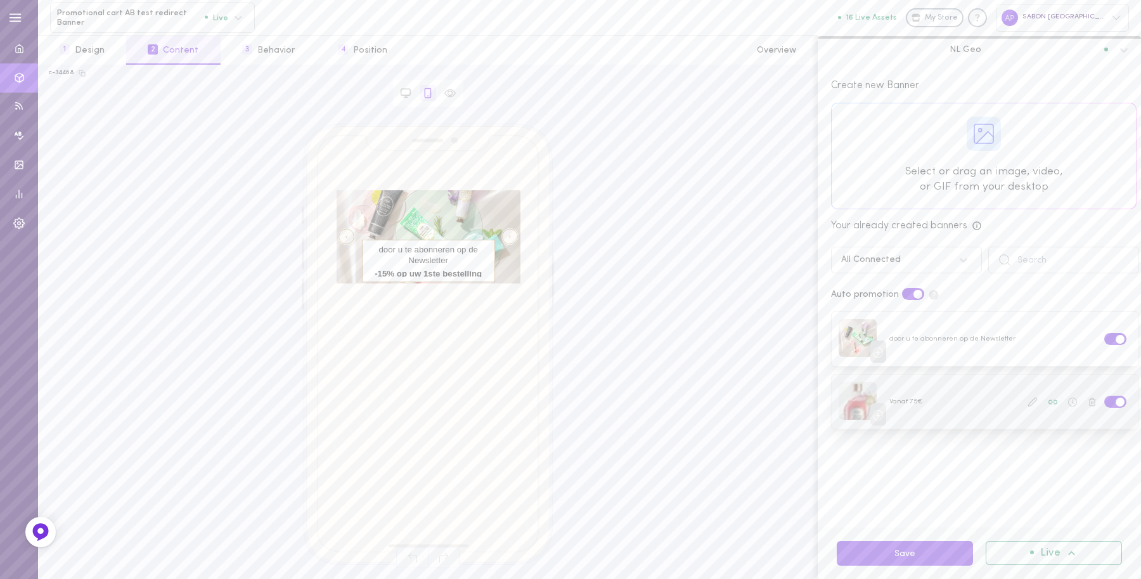
click at [1014, 400] on span at bounding box center [1120, 401] width 9 height 9
click at [0, 0] on input "checkbox" at bounding box center [0, 0] width 0 height 0
click at [927, 500] on button "Save" at bounding box center [905, 553] width 136 height 25
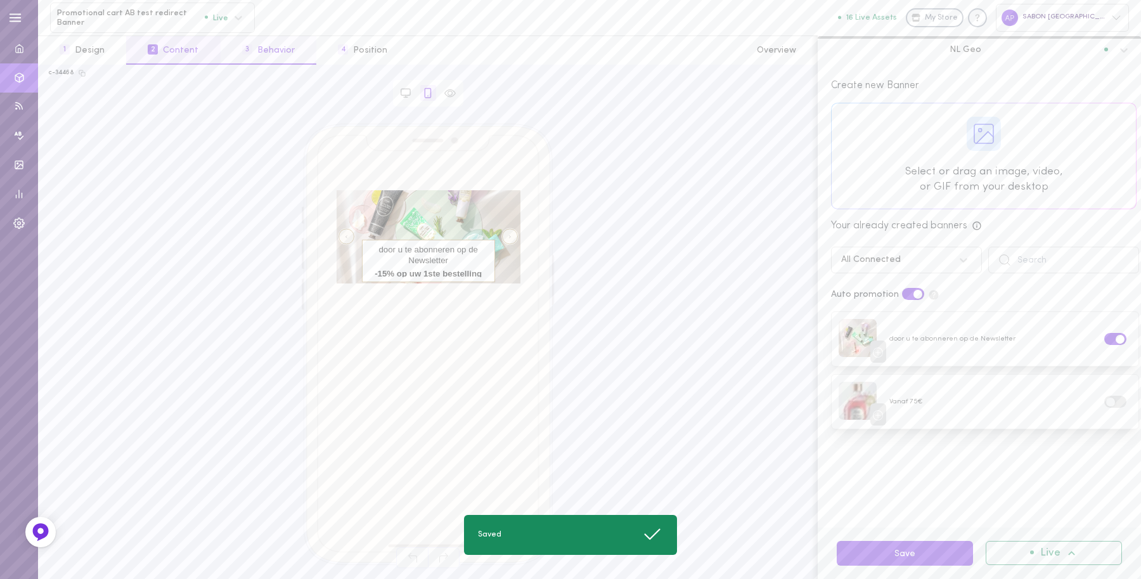
click at [288, 55] on button "3 Behavior" at bounding box center [269, 50] width 96 height 29
